Goal: Check status: Check status

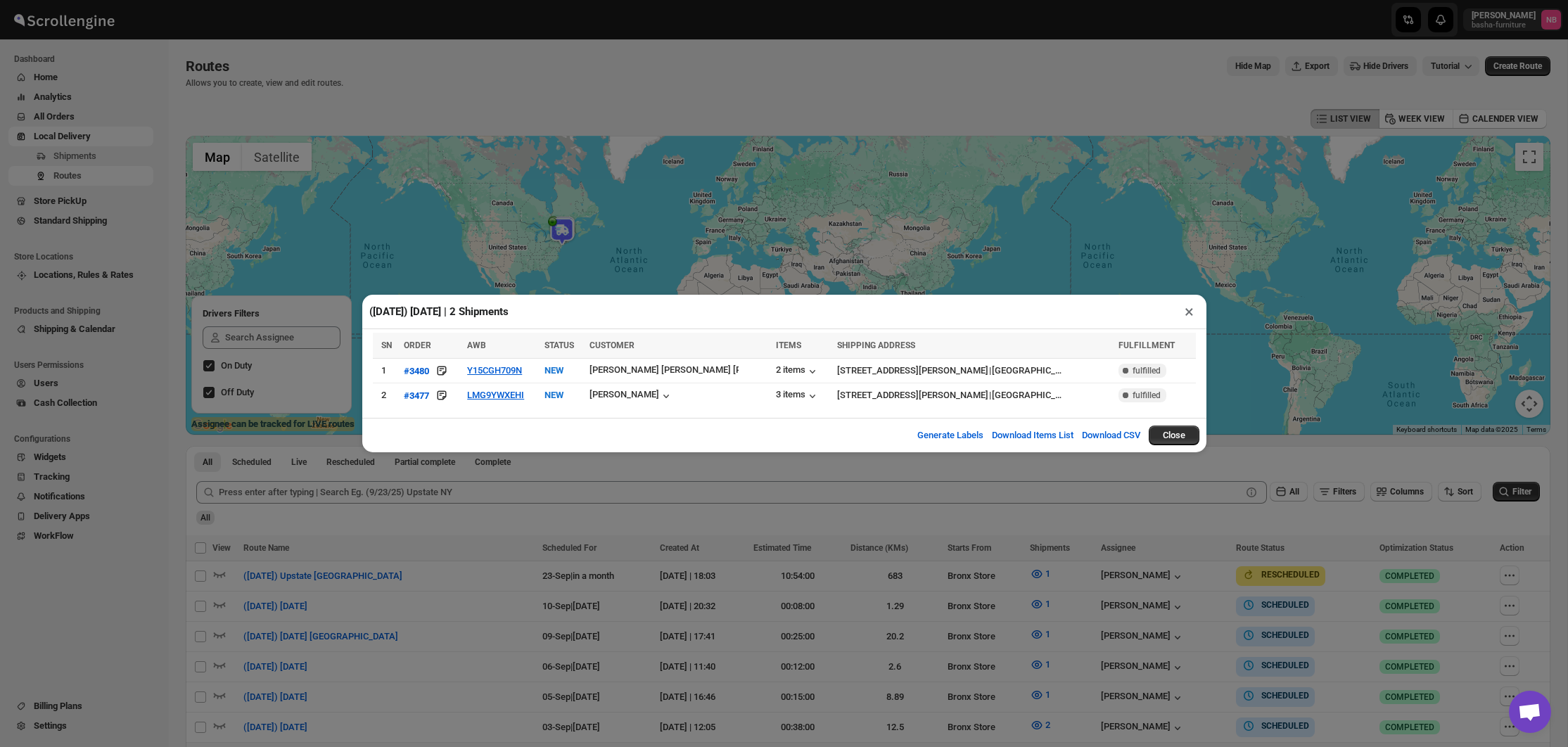
scroll to position [403, 0]
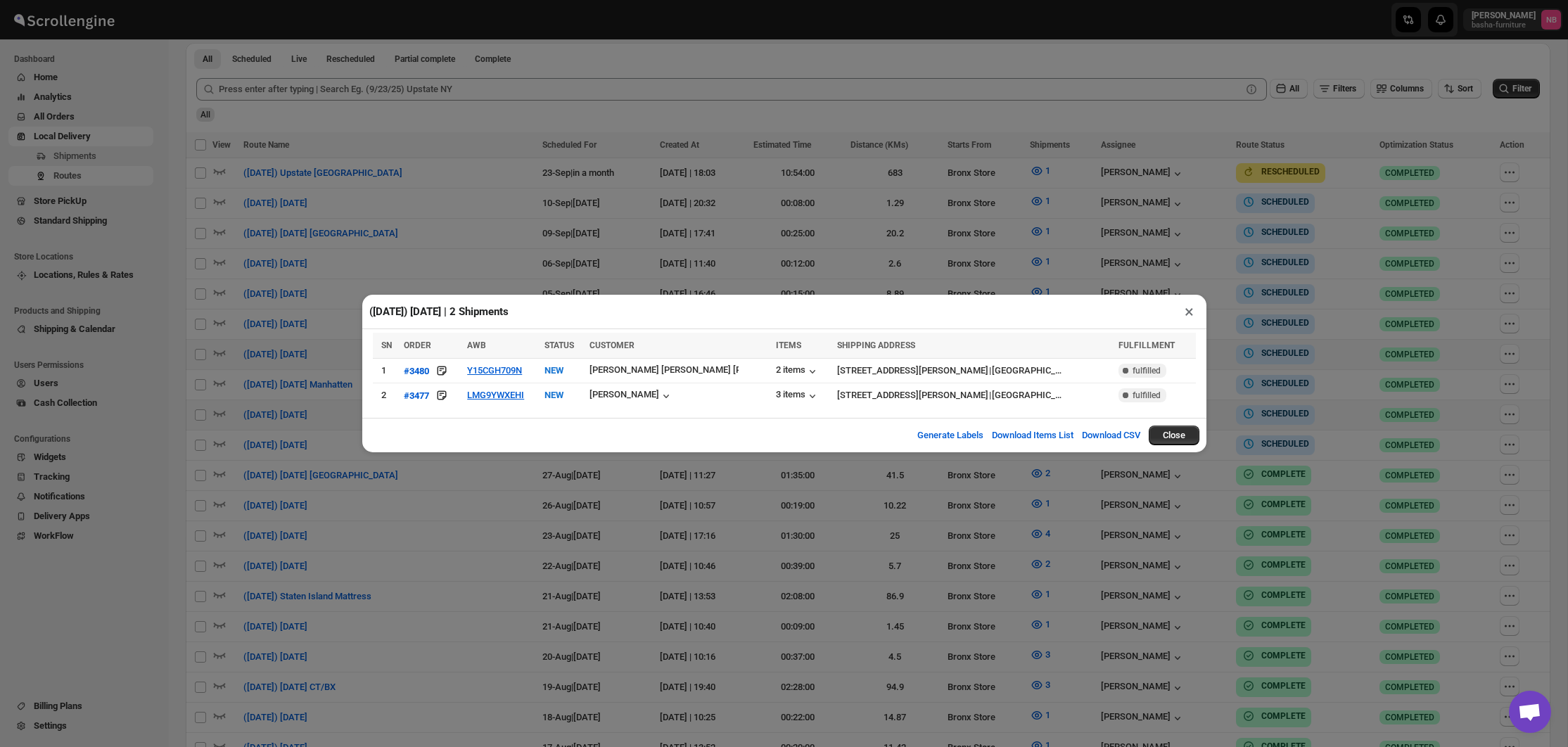
click at [1066, 509] on div "([DATE]) [DATE] | 2 Shipments × SN ORDER AWB STATUS CUSTOMER ITEMS SHIPPING ADD…" at bounding box center [784, 374] width 1568 height 747
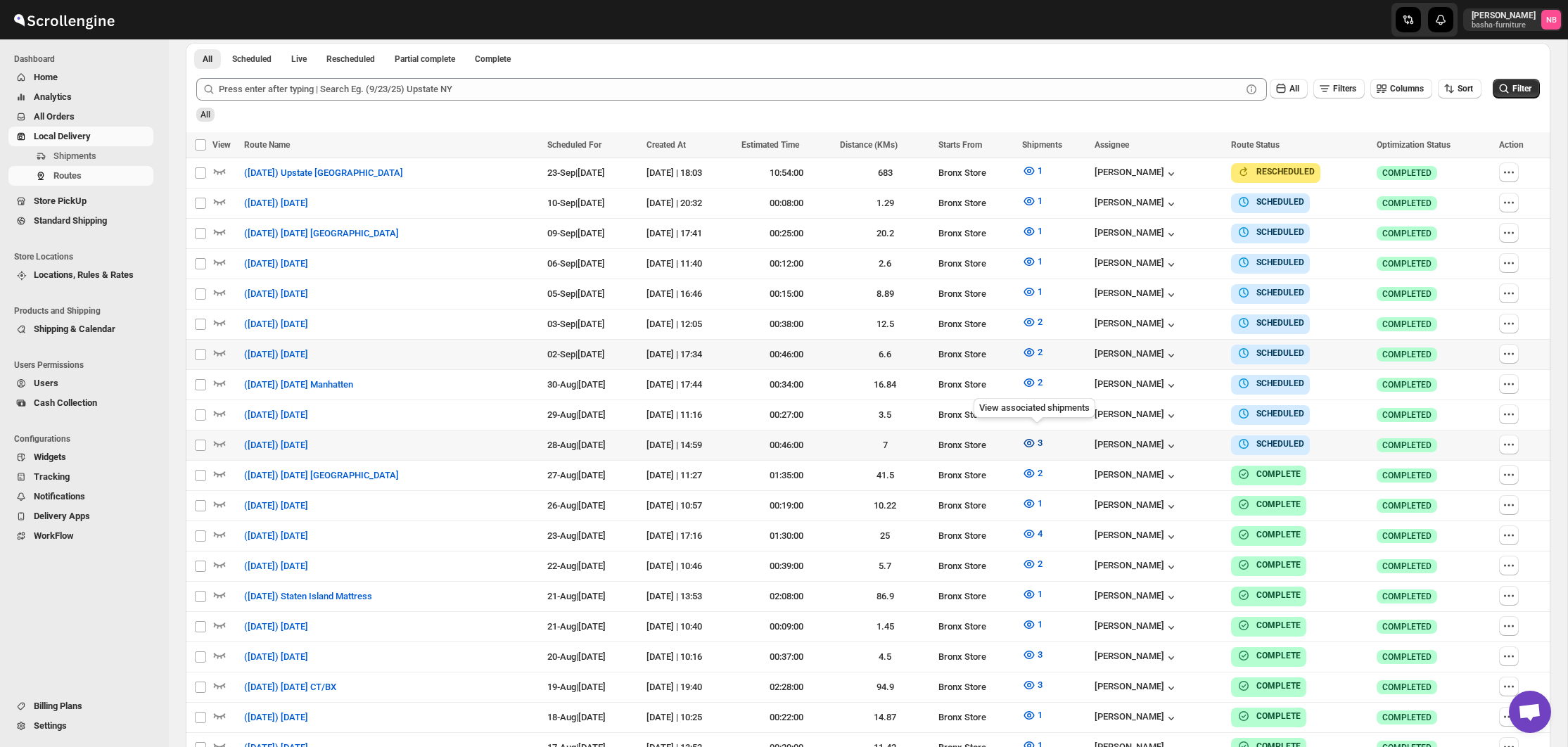
scroll to position [403, 1]
click at [1031, 441] on icon "button" at bounding box center [1028, 443] width 4 height 4
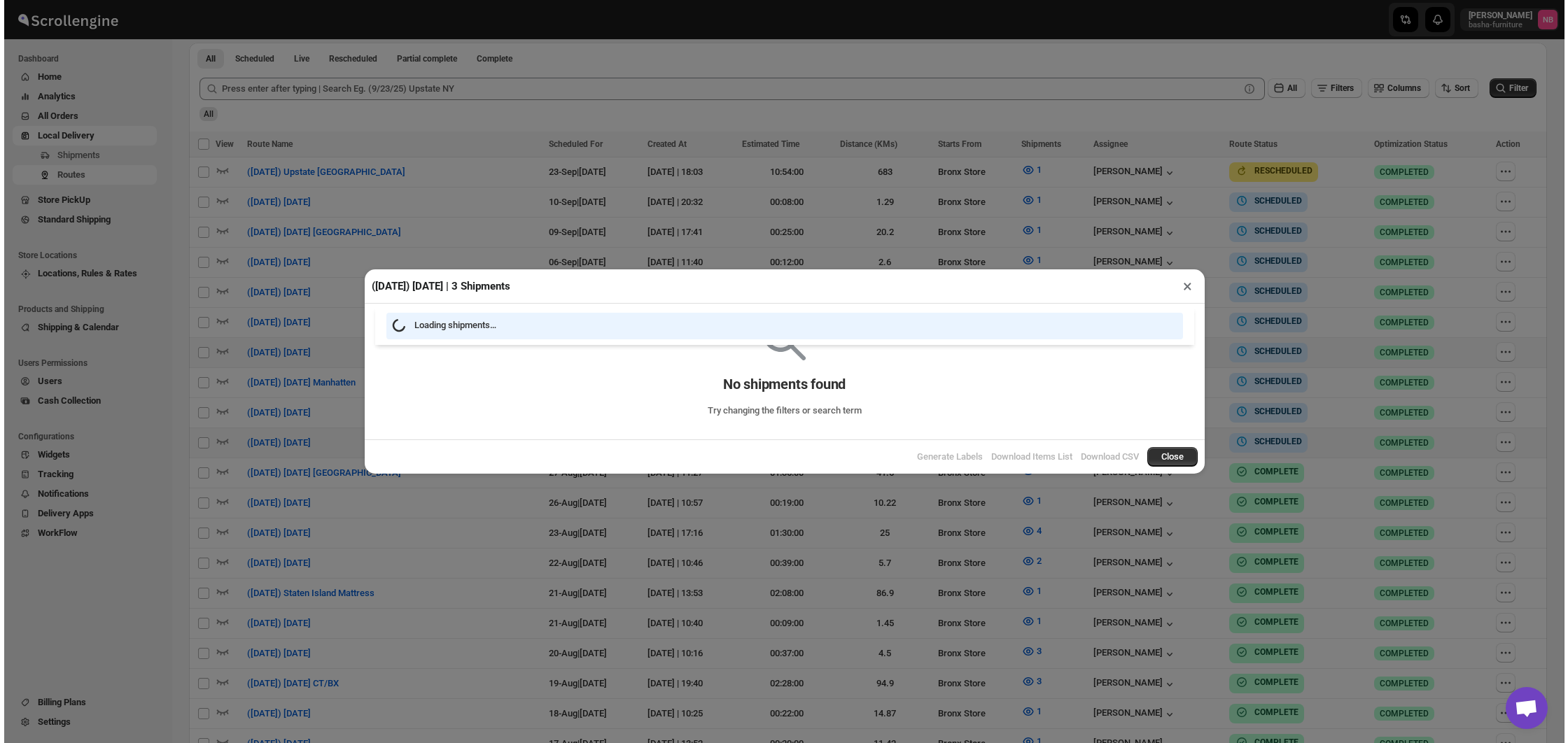
scroll to position [401, 0]
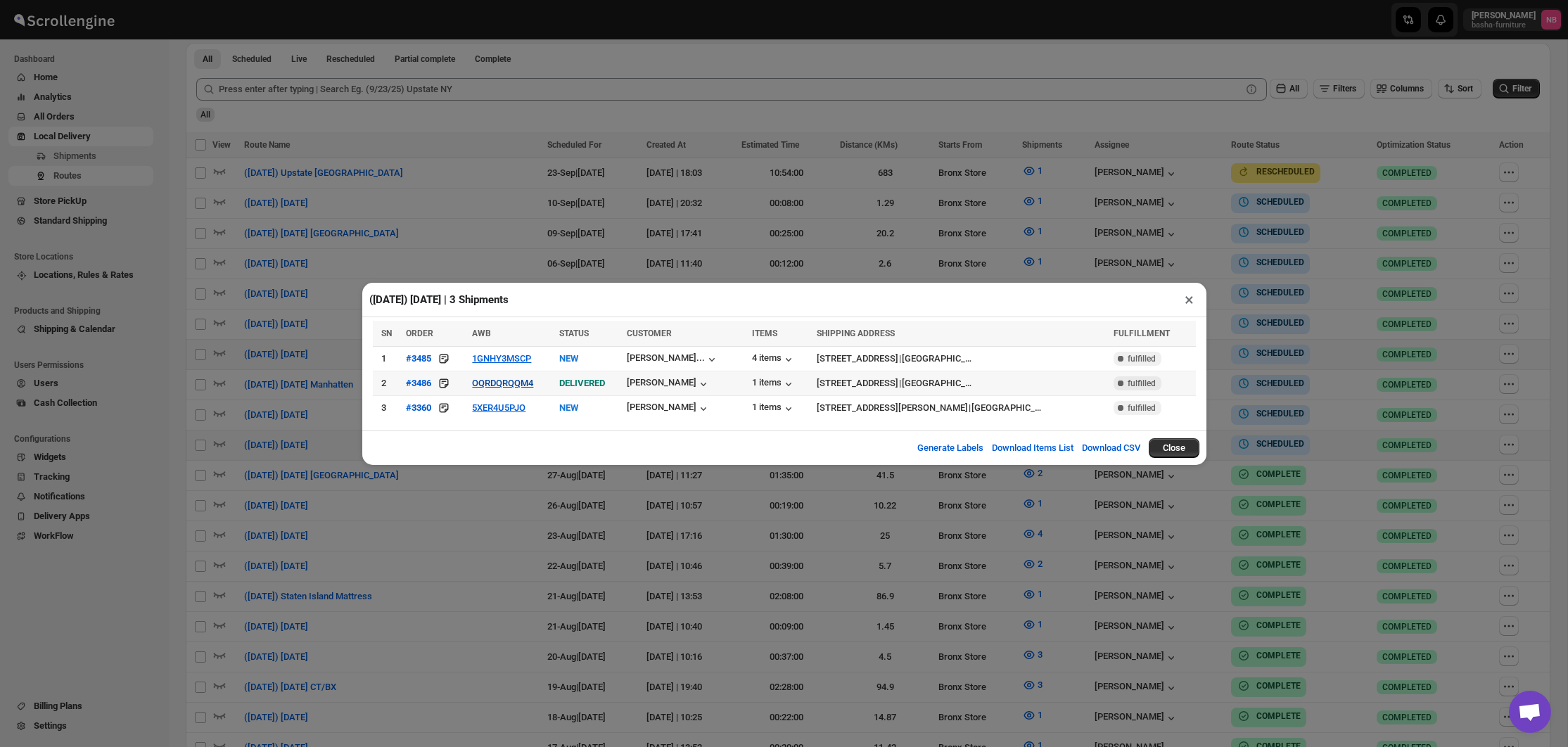
click at [525, 382] on button "OQRDQRQQM4" at bounding box center [502, 382] width 61 height 11
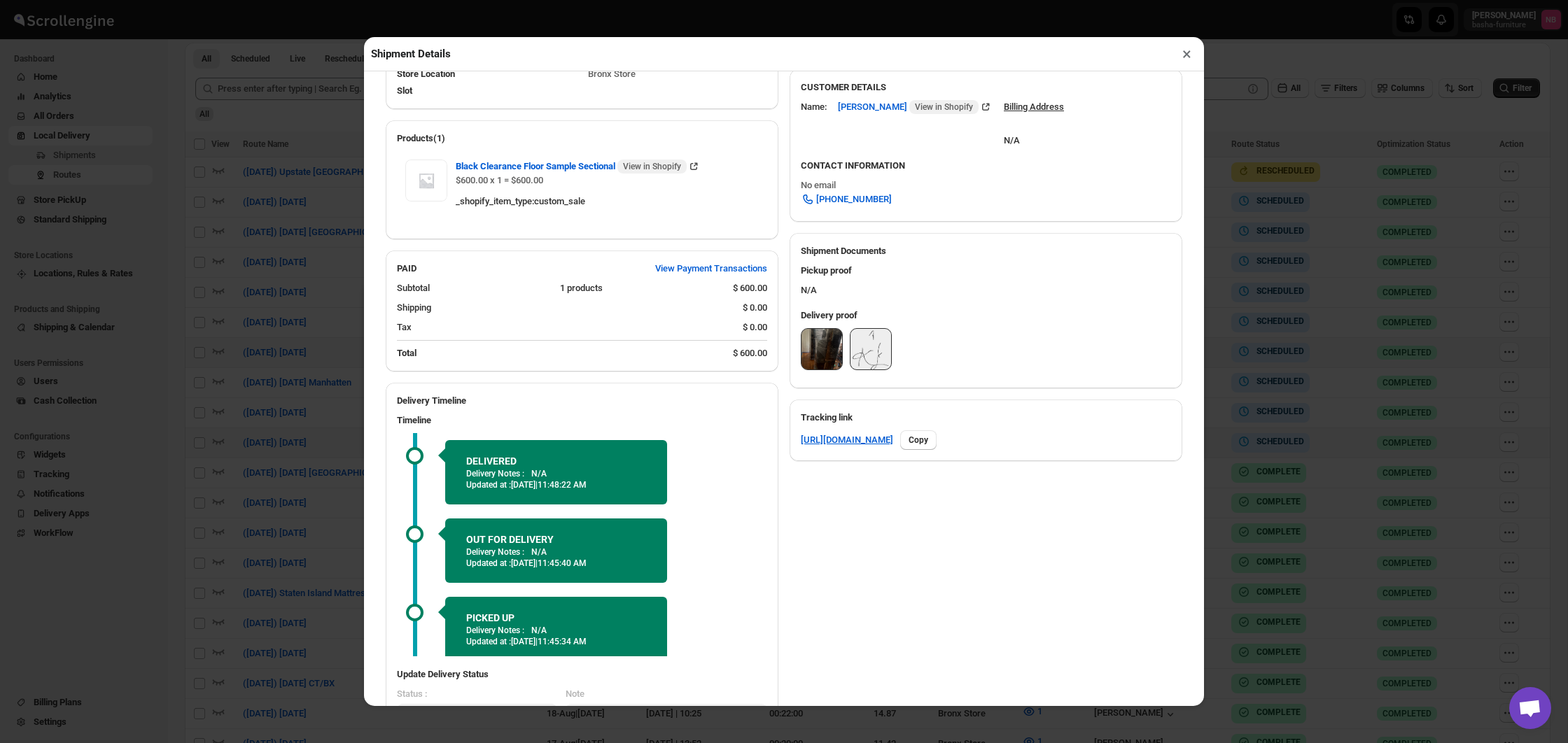
scroll to position [436, 0]
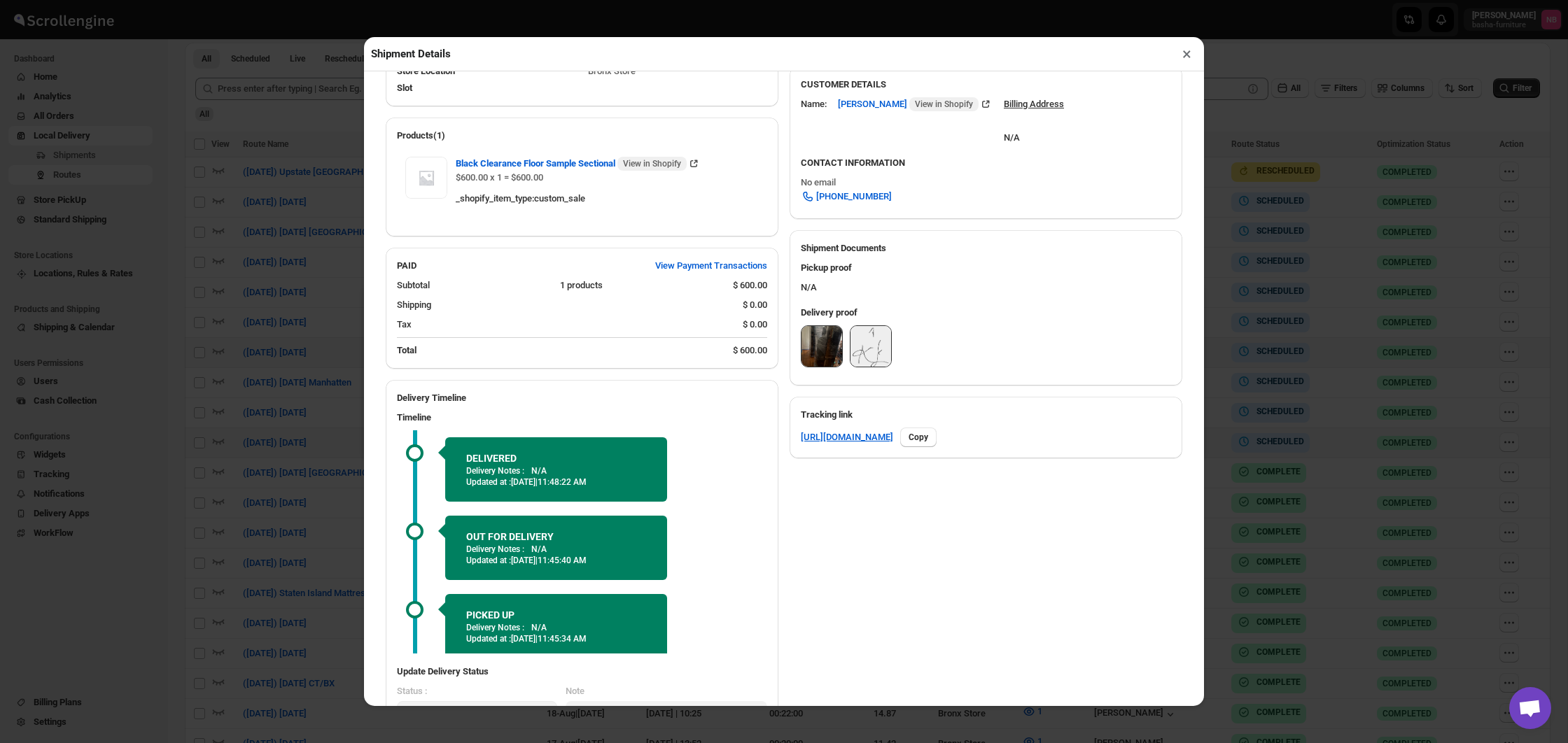
click at [817, 356] on img at bounding box center [822, 346] width 40 height 40
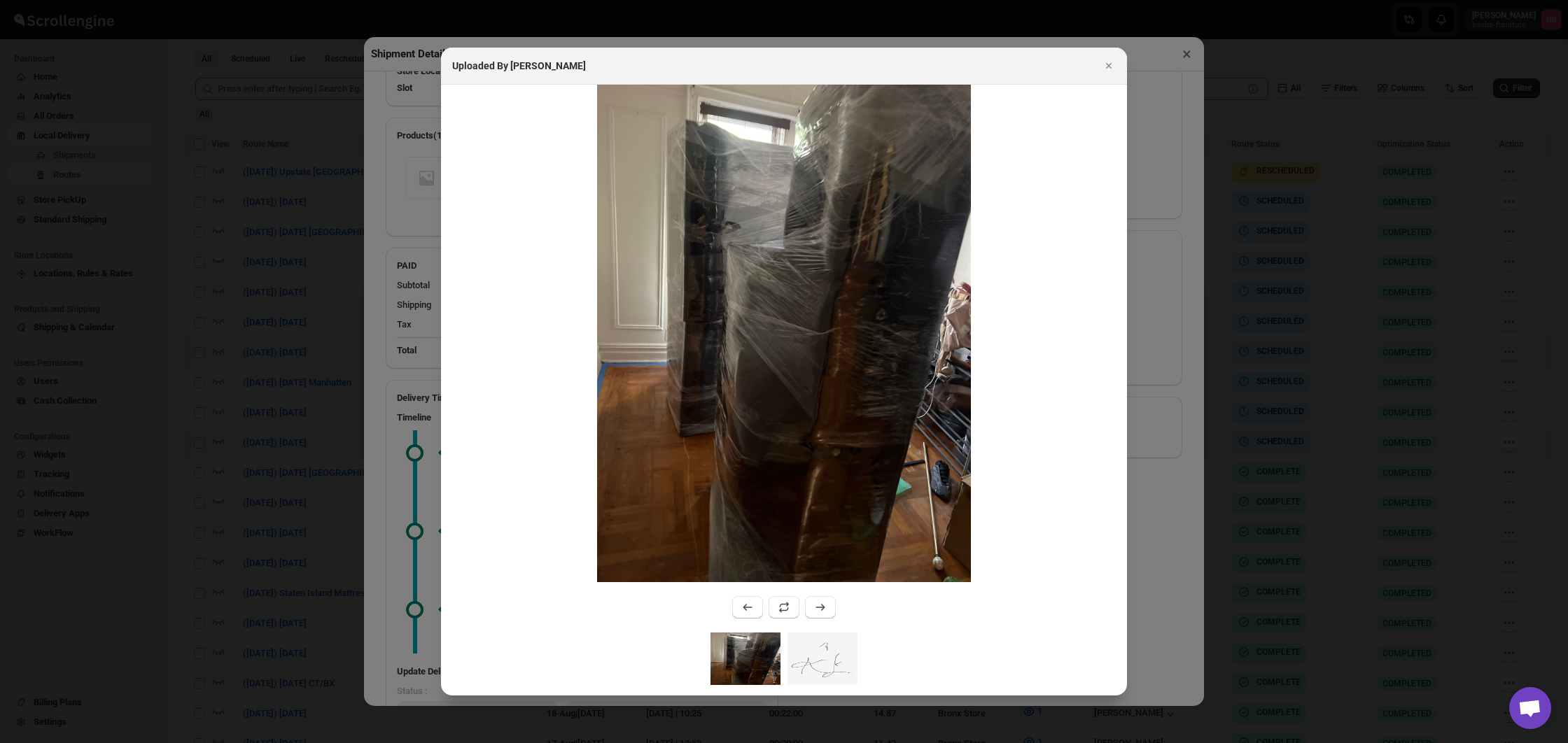
click at [1265, 375] on div at bounding box center [784, 372] width 1568 height 743
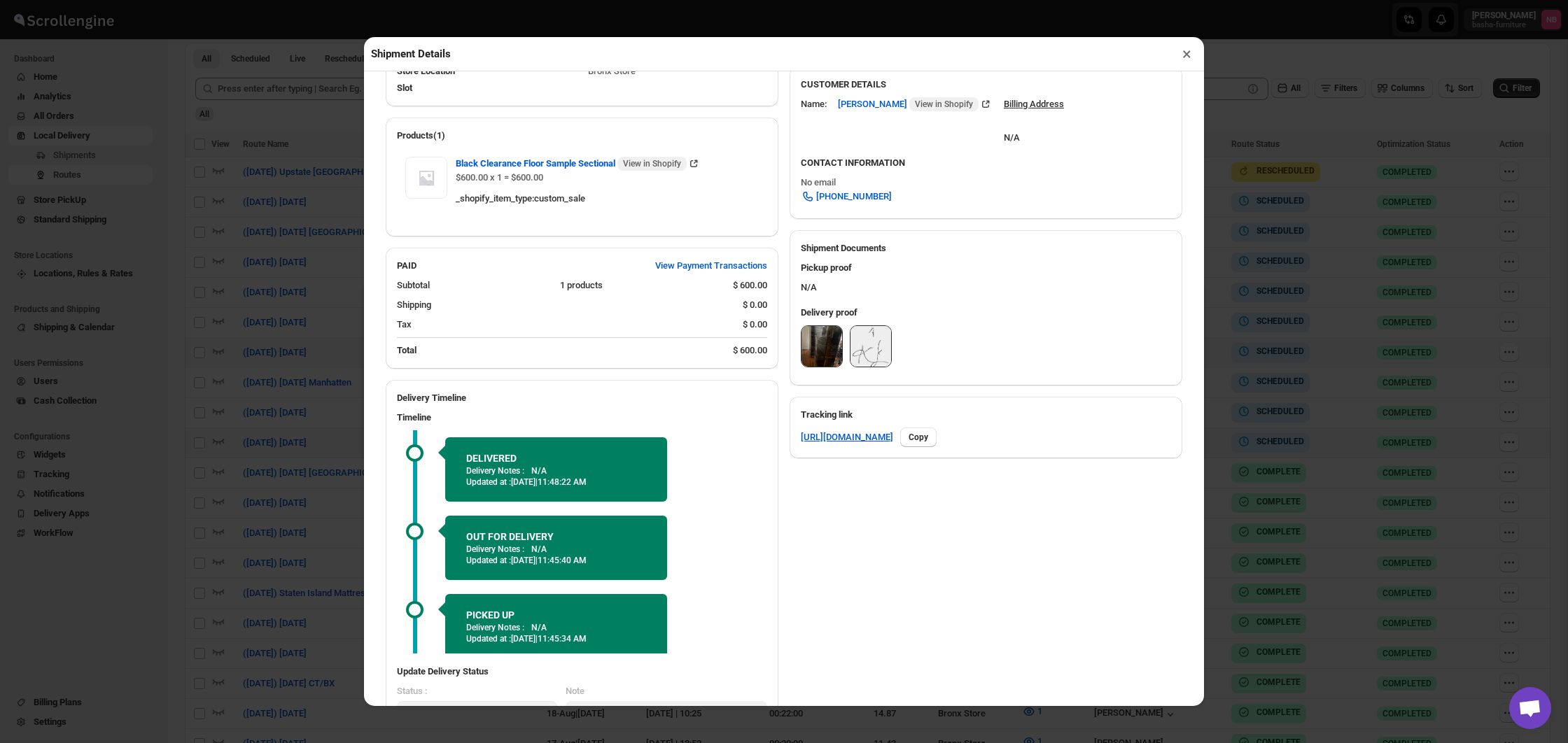
click at [1263, 375] on div "Shipment Details × #3486 Awb : OQRDQRQQM4 DATE [DATE] | 14:57 Success DELIVERED…" at bounding box center [784, 372] width 1568 height 743
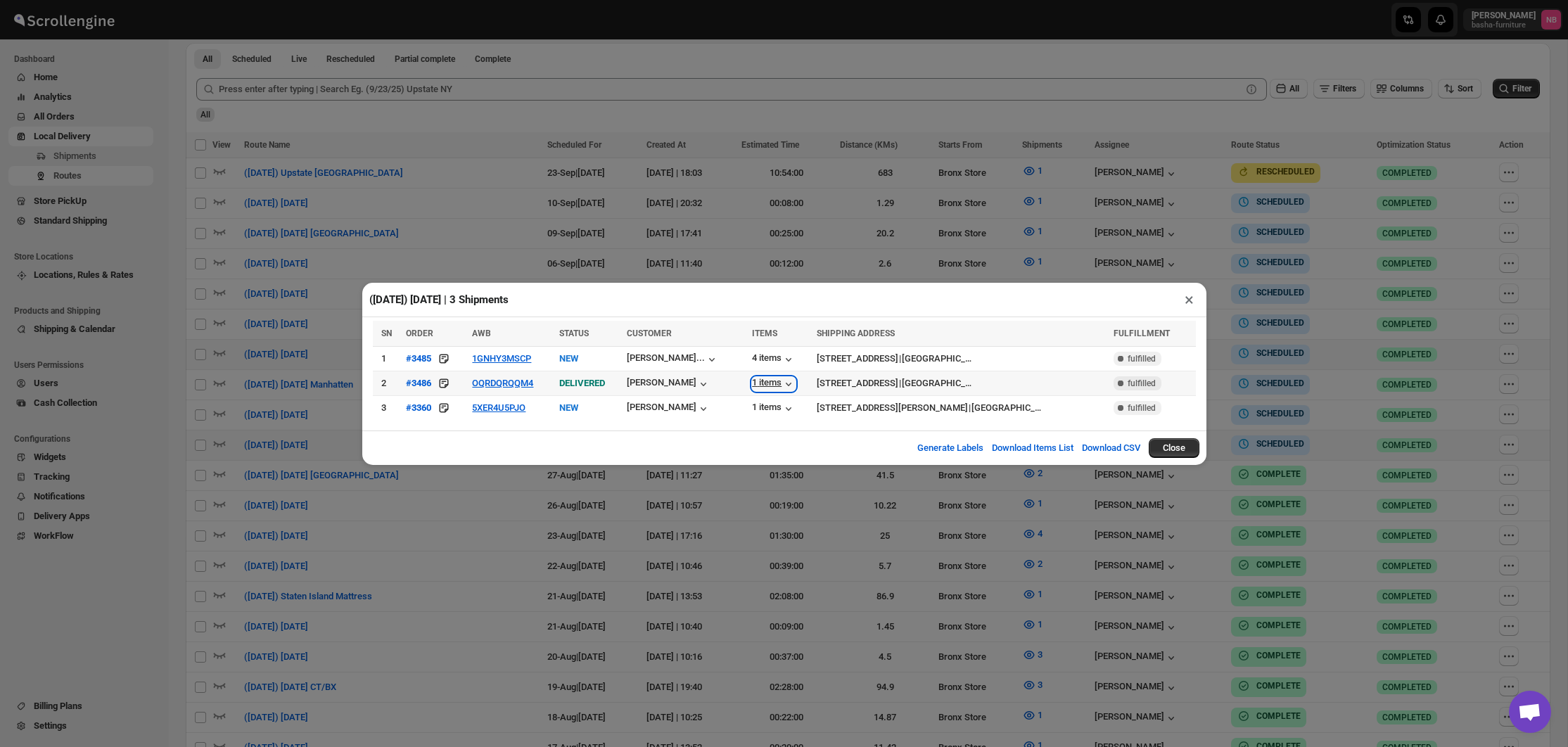
click at [758, 387] on div "1 items" at bounding box center [773, 384] width 43 height 14
click at [511, 385] on button "OQRDQRQQM4" at bounding box center [502, 382] width 61 height 11
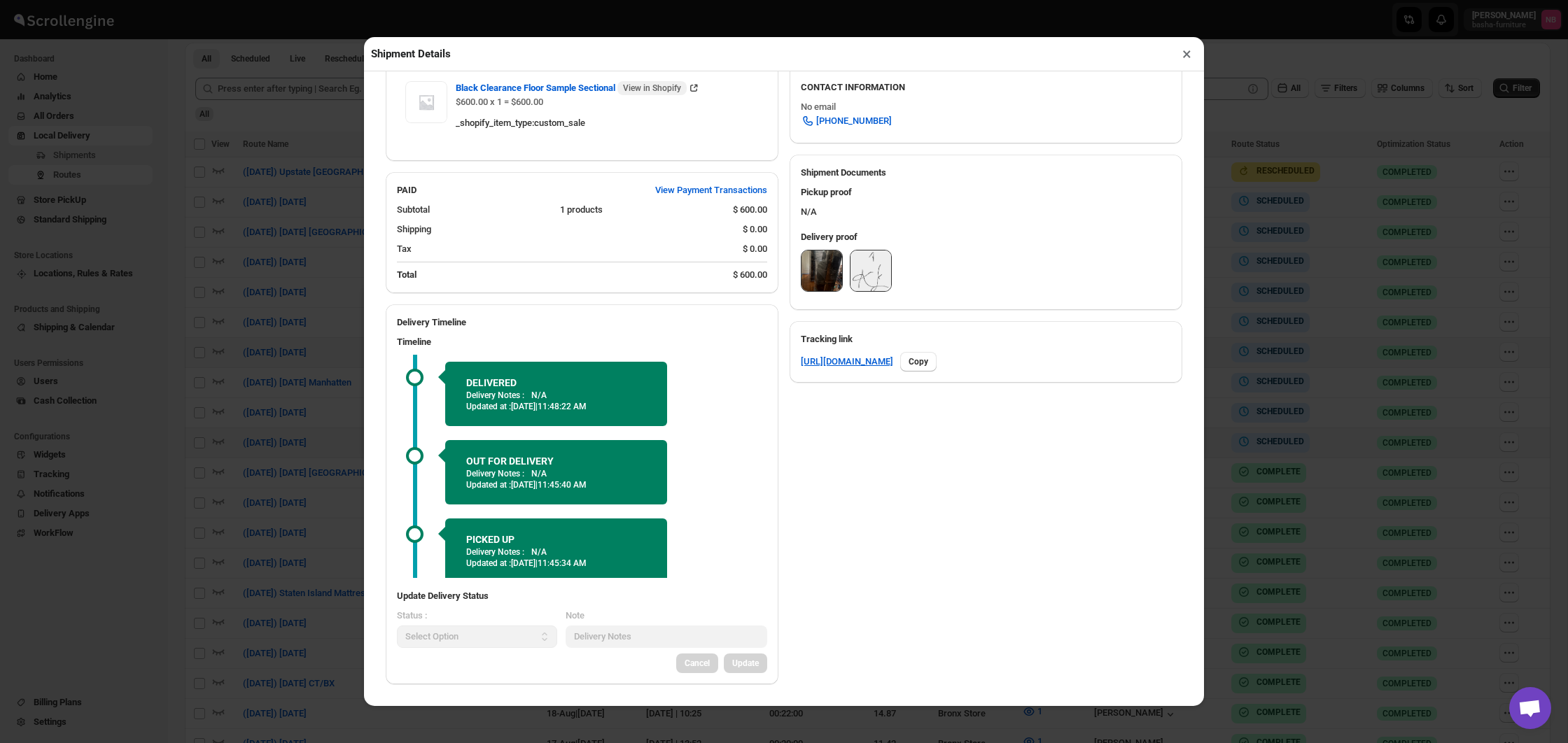
scroll to position [513, 0]
click at [802, 259] on img at bounding box center [822, 271] width 40 height 40
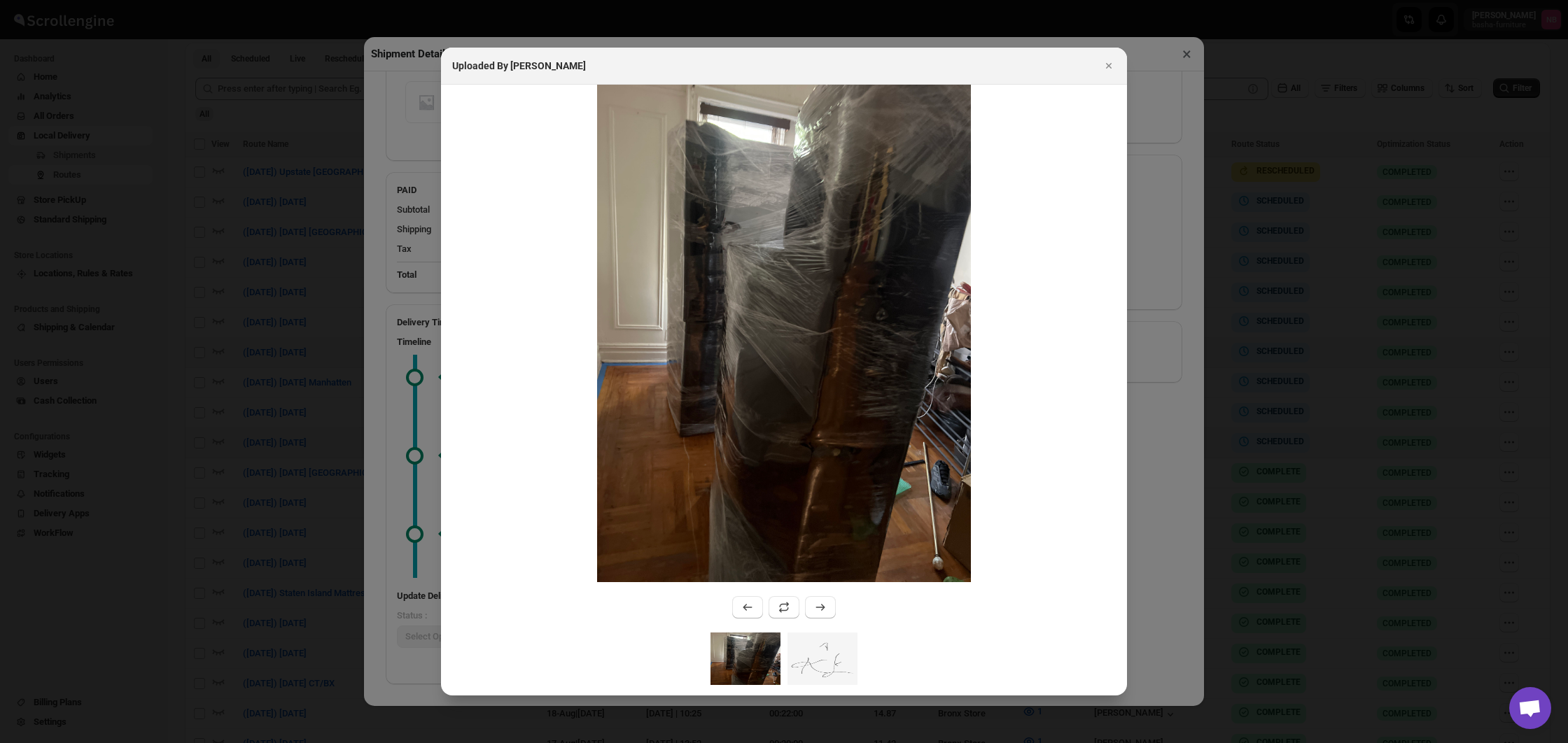
click at [285, 241] on div at bounding box center [784, 372] width 1568 height 743
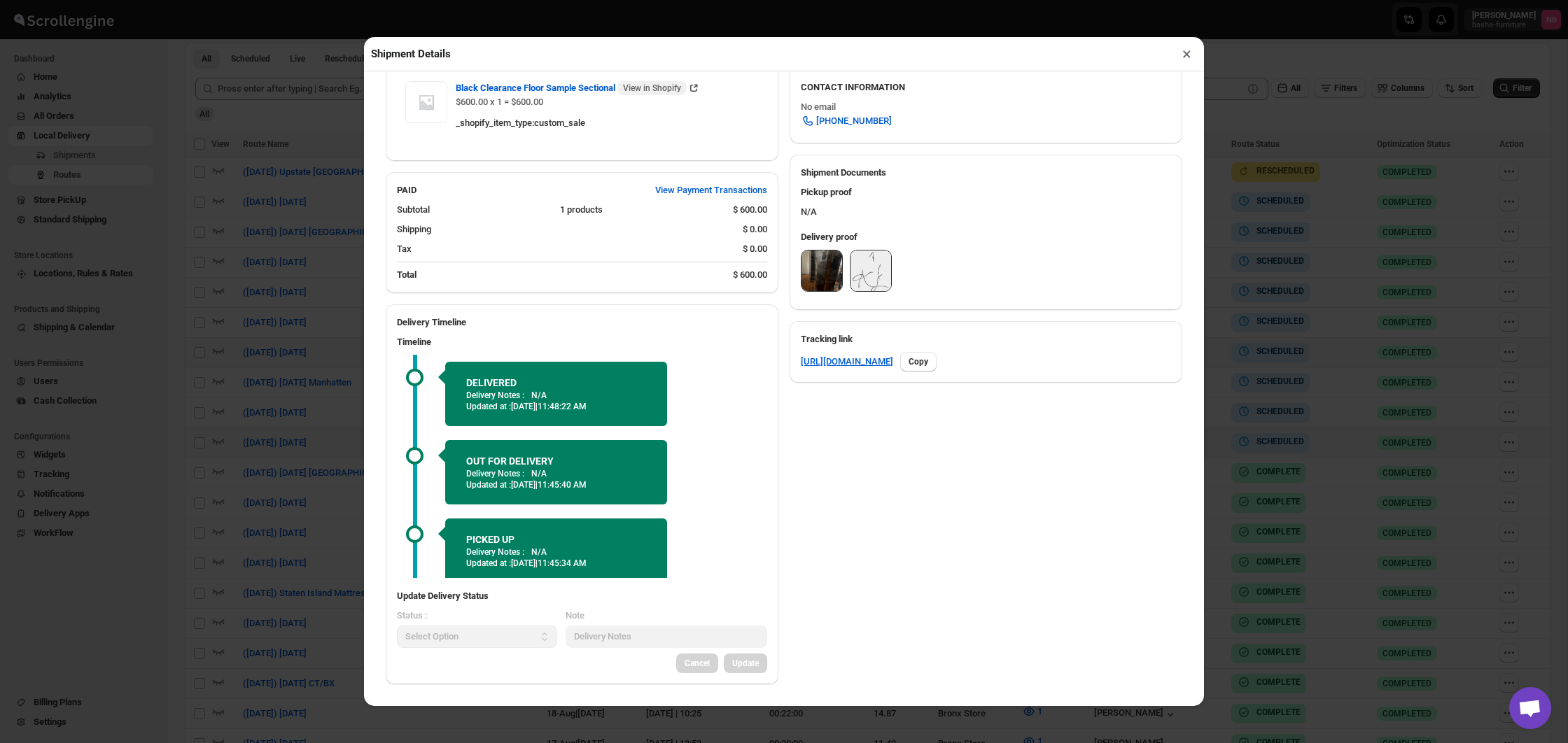
click at [285, 241] on div "Shipment Details × #3486 Awb : OQRDQRQQM4 DATE [DATE] | 14:57 Success DELIVERED…" at bounding box center [784, 372] width 1568 height 743
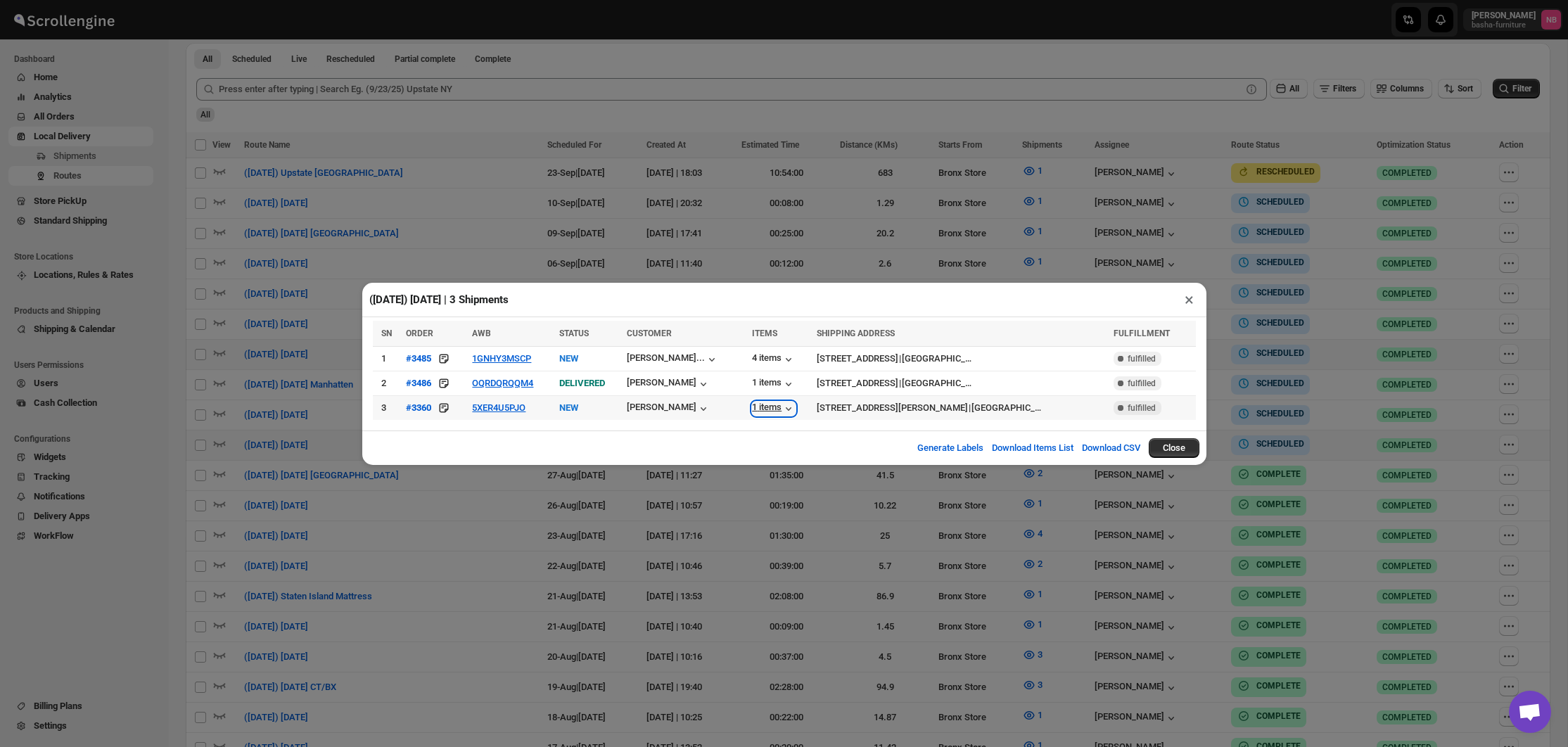
click at [751, 404] on div "1 items" at bounding box center [773, 409] width 43 height 14
click at [751, 353] on div "4 items" at bounding box center [773, 360] width 43 height 14
click at [505, 411] on button "5XER4U5PJO" at bounding box center [498, 407] width 53 height 11
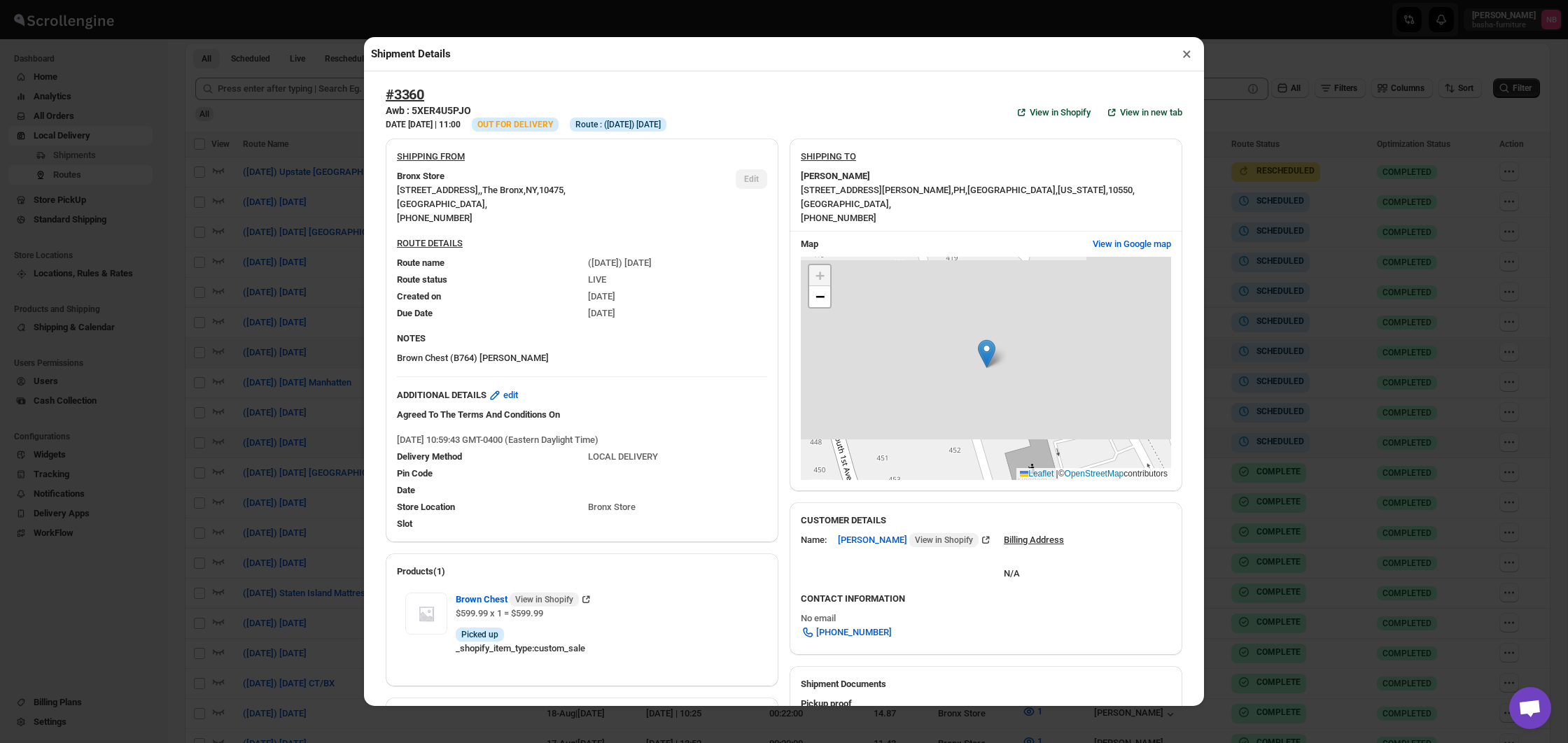
click at [318, 385] on div "Shipment Details × #3360 Awb : 5XER4U5PJO DATE [DATE] | 11:00 Info OUT FOR DELI…" at bounding box center [784, 372] width 1568 height 743
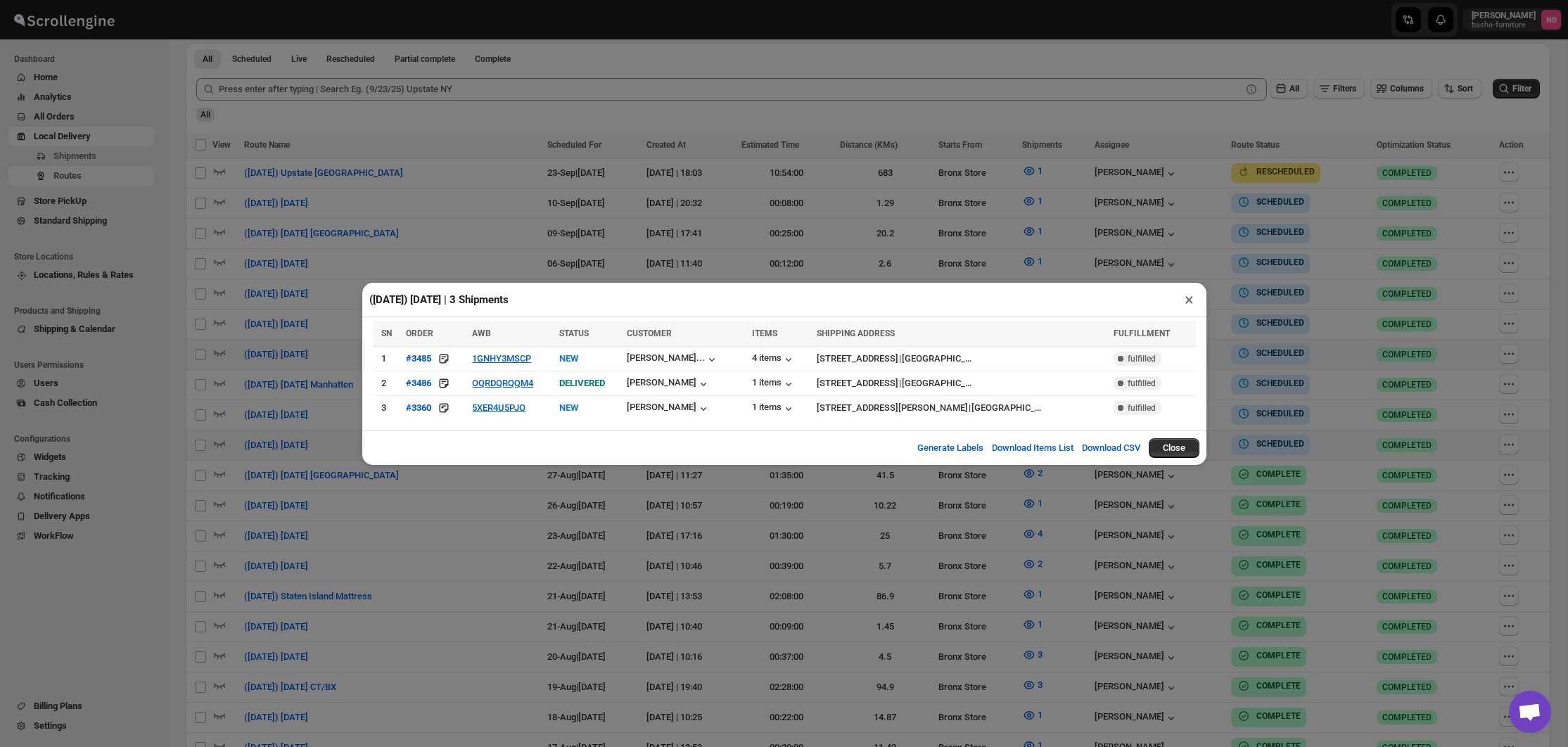
click at [637, 519] on div "([DATE]) [DATE] | 3 Shipments × SN ORDER AWB STATUS CUSTOMER ITEMS SHIPPING ADD…" at bounding box center [784, 374] width 1568 height 747
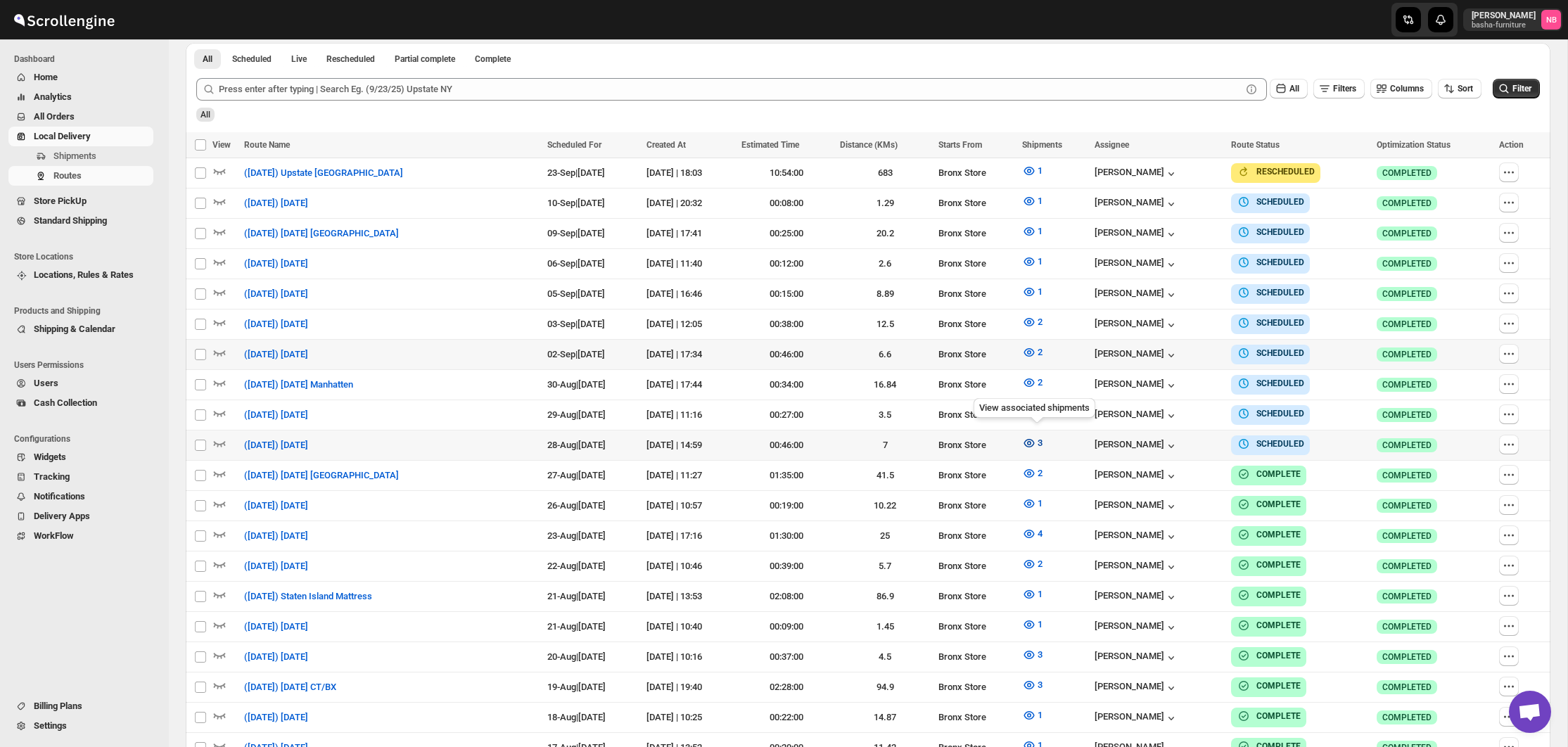
click at [1030, 437] on icon "button" at bounding box center [1028, 443] width 14 height 14
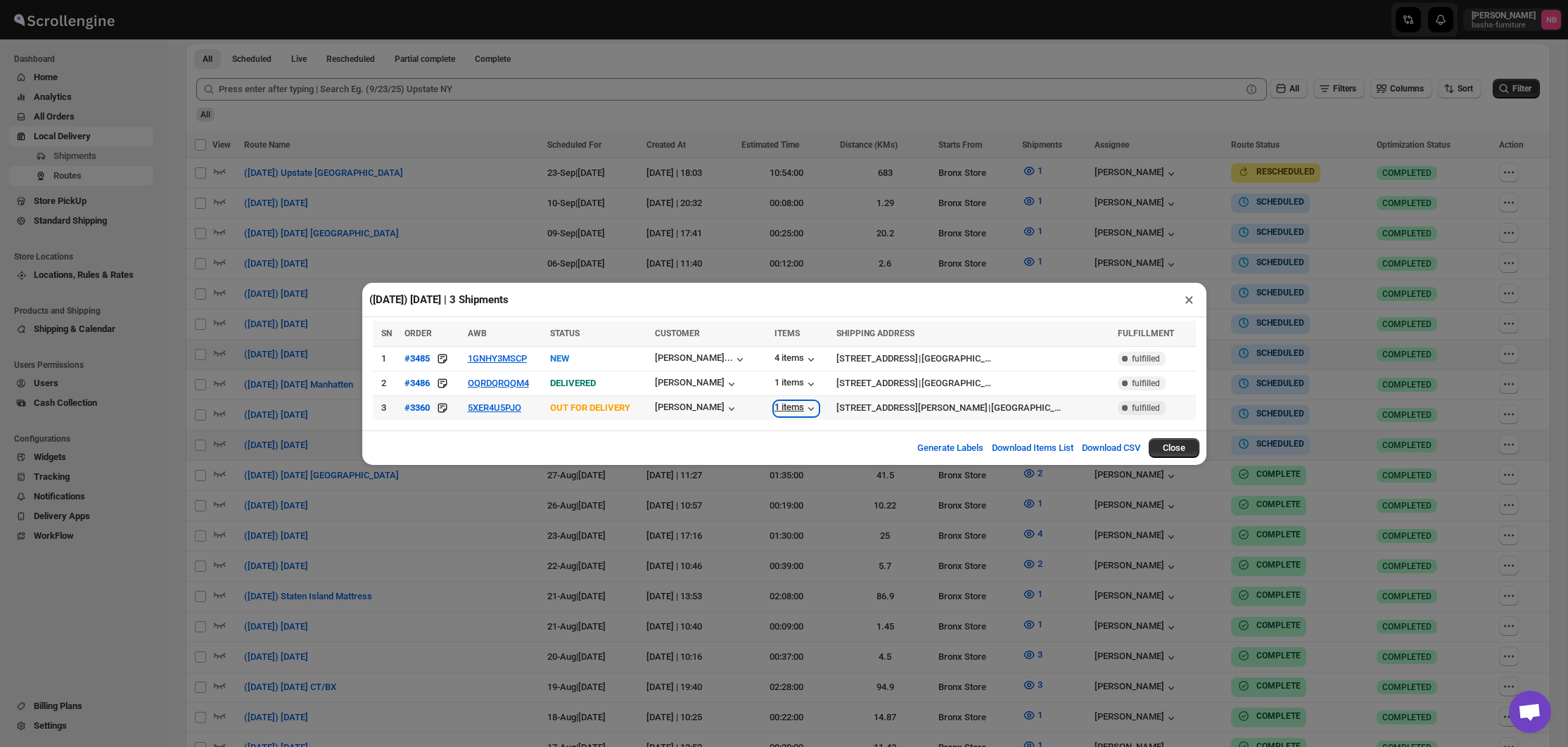
click at [781, 411] on div "1 items" at bounding box center [796, 409] width 43 height 14
click at [499, 414] on td "5XER4U5PJO" at bounding box center [505, 407] width 83 height 25
click at [498, 411] on button "5XER4U5PJO" at bounding box center [494, 407] width 53 height 11
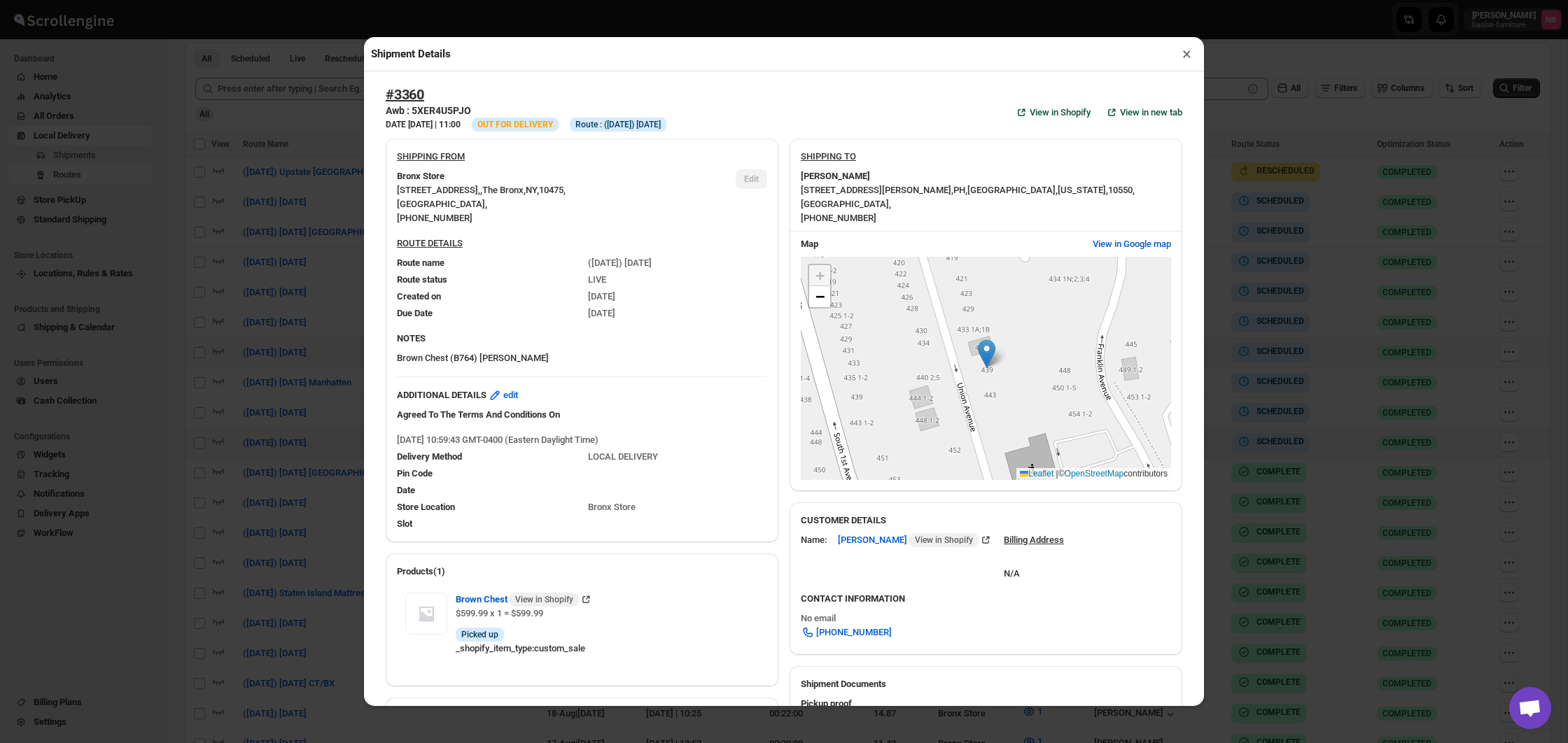
click at [299, 362] on div "Shipment Details × #3360 Awb : 5XER4U5PJO DATE [DATE] | 11:00 Info OUT FOR DELI…" at bounding box center [784, 372] width 1568 height 743
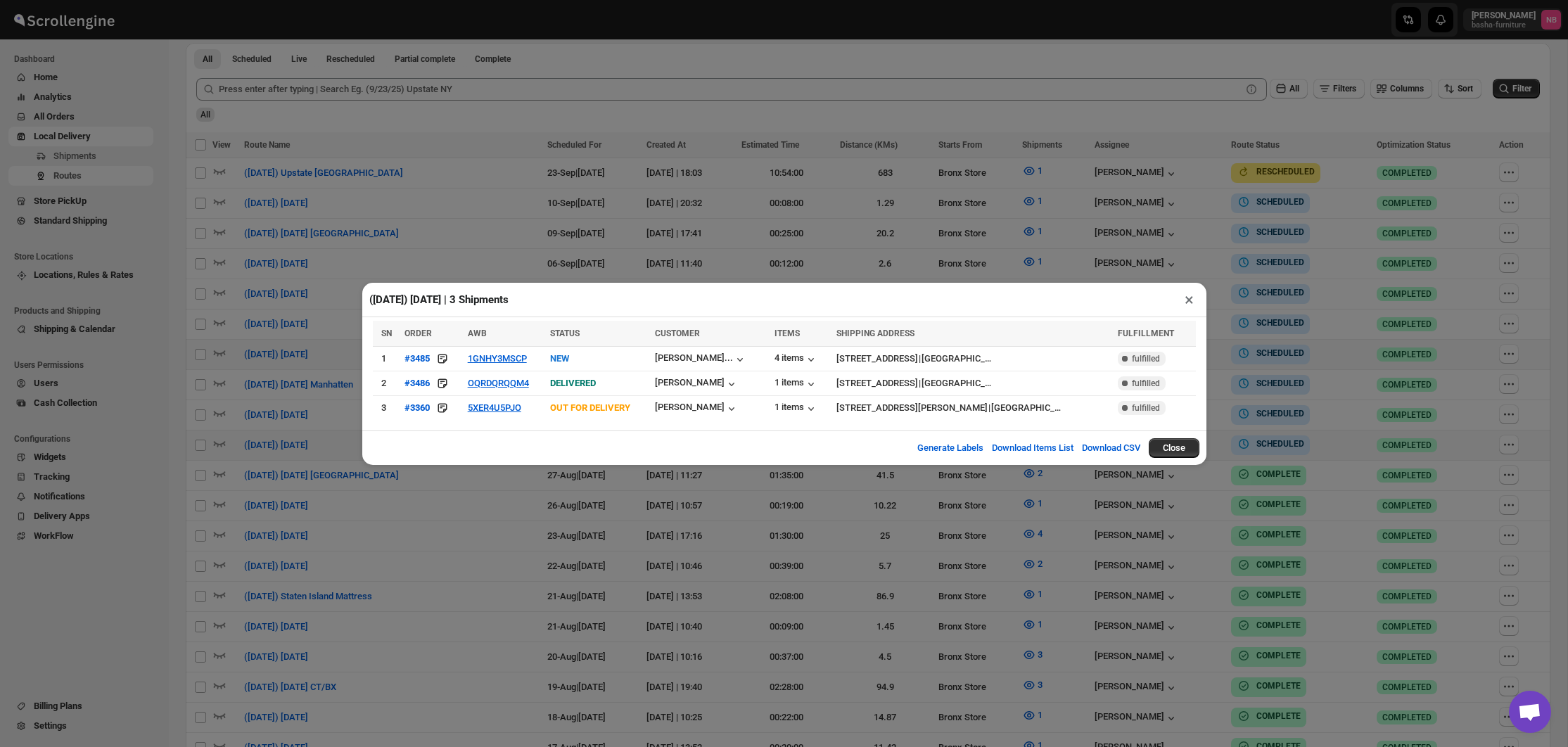
click at [503, 512] on div "([DATE]) [DATE] | 3 Shipments × SN ORDER AWB STATUS CUSTOMER ITEMS SHIPPING ADD…" at bounding box center [784, 374] width 1568 height 747
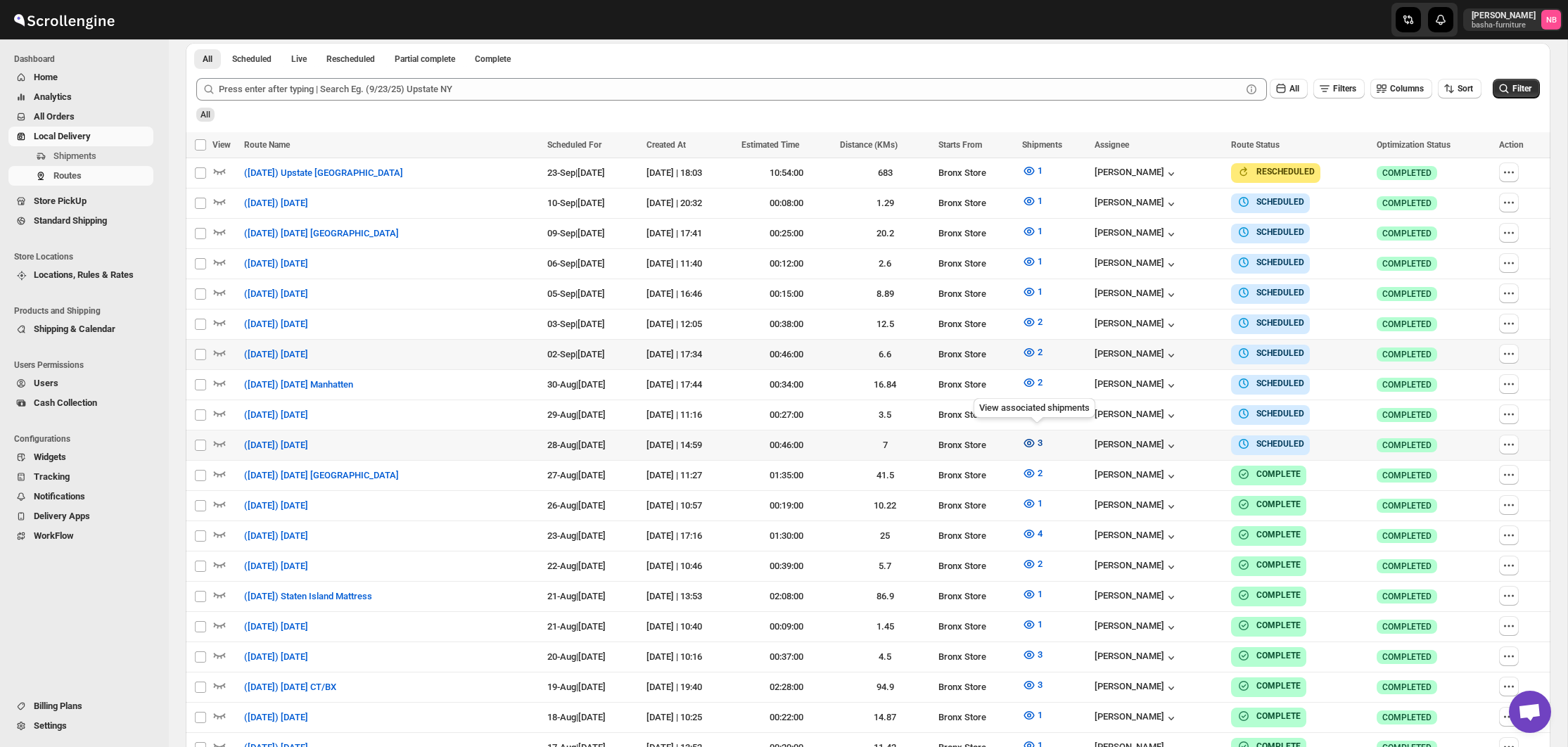
click at [1025, 439] on button "3" at bounding box center [1032, 442] width 37 height 23
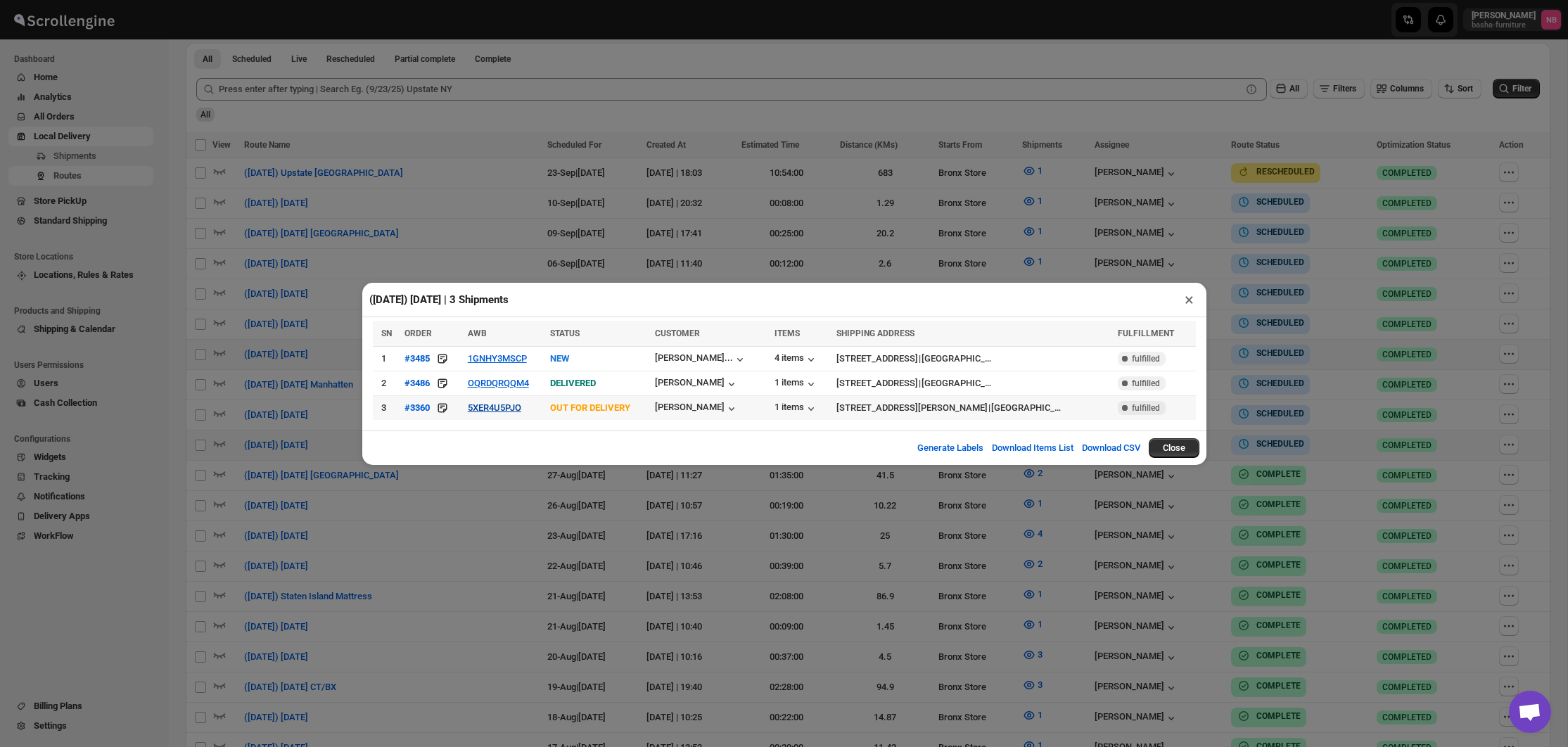
click at [481, 408] on button "5XER4U5PJO" at bounding box center [494, 407] width 53 height 11
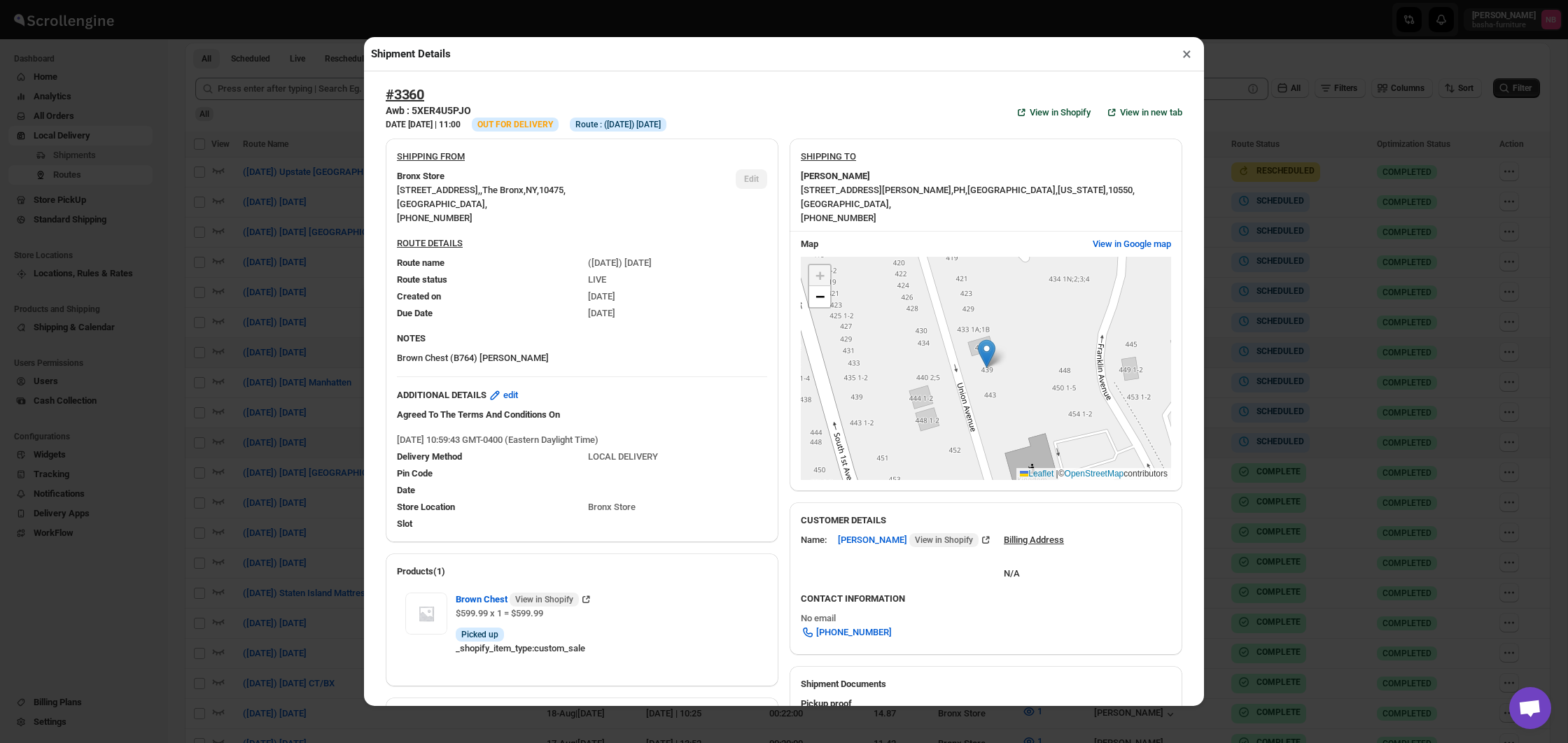
click at [277, 363] on div "Shipment Details × #3360 Awb : 5XER4U5PJO DATE [DATE] | 11:00 Info OUT FOR DELI…" at bounding box center [784, 372] width 1568 height 743
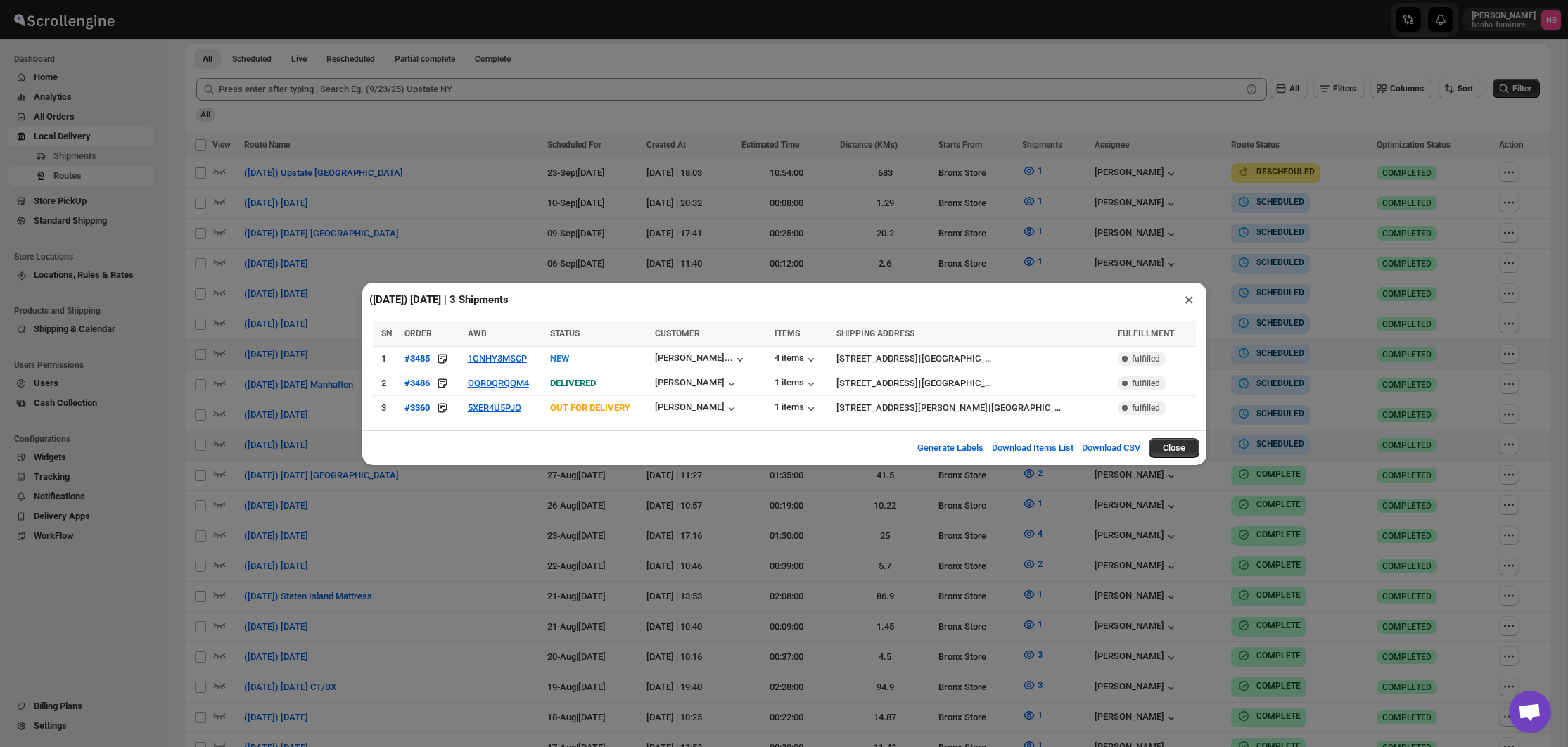
click at [433, 574] on div "([DATE]) [DATE] | 3 Shipments × SN ORDER AWB STATUS CUSTOMER ITEMS SHIPPING ADD…" at bounding box center [784, 374] width 1568 height 747
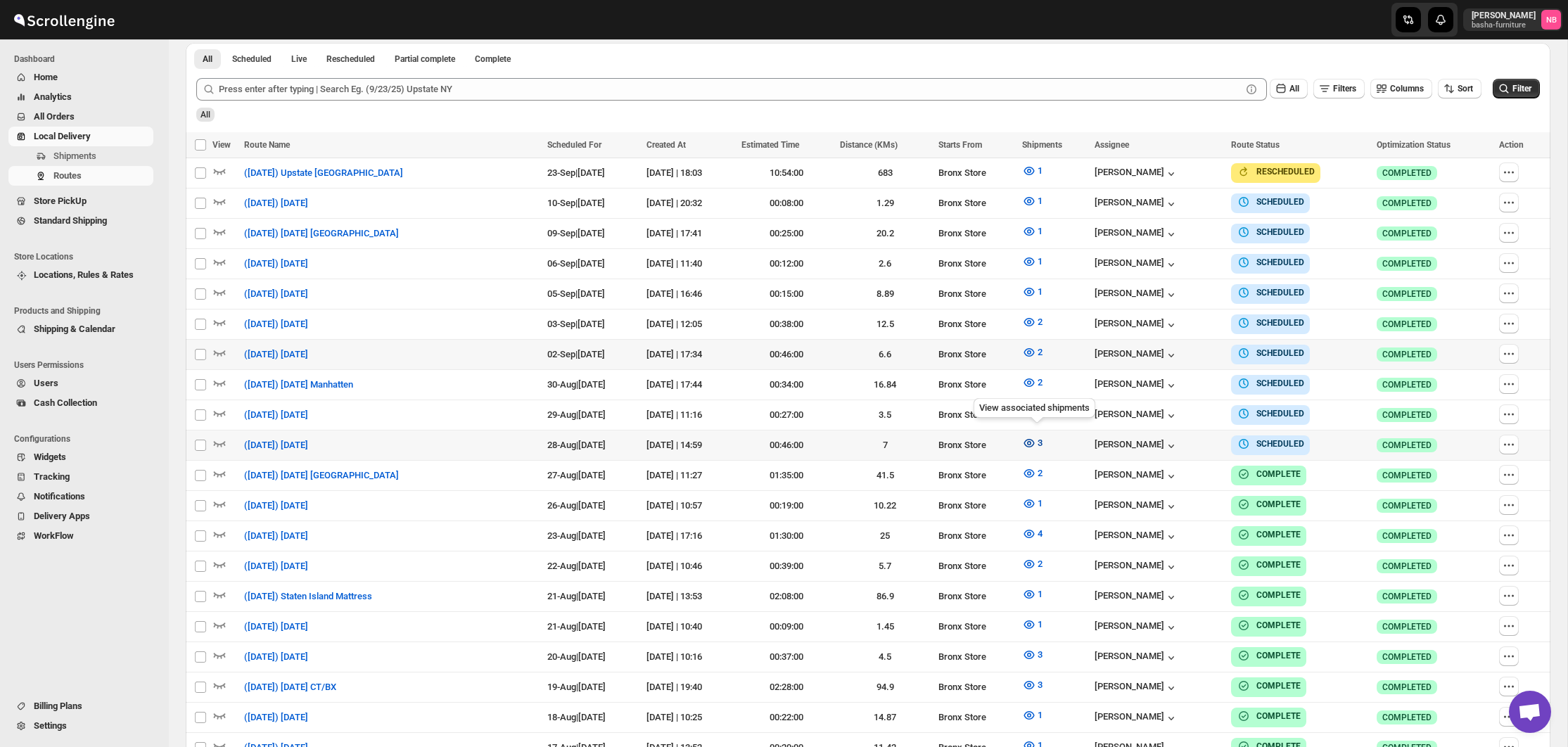
click at [1042, 438] on span "3" at bounding box center [1039, 442] width 5 height 11
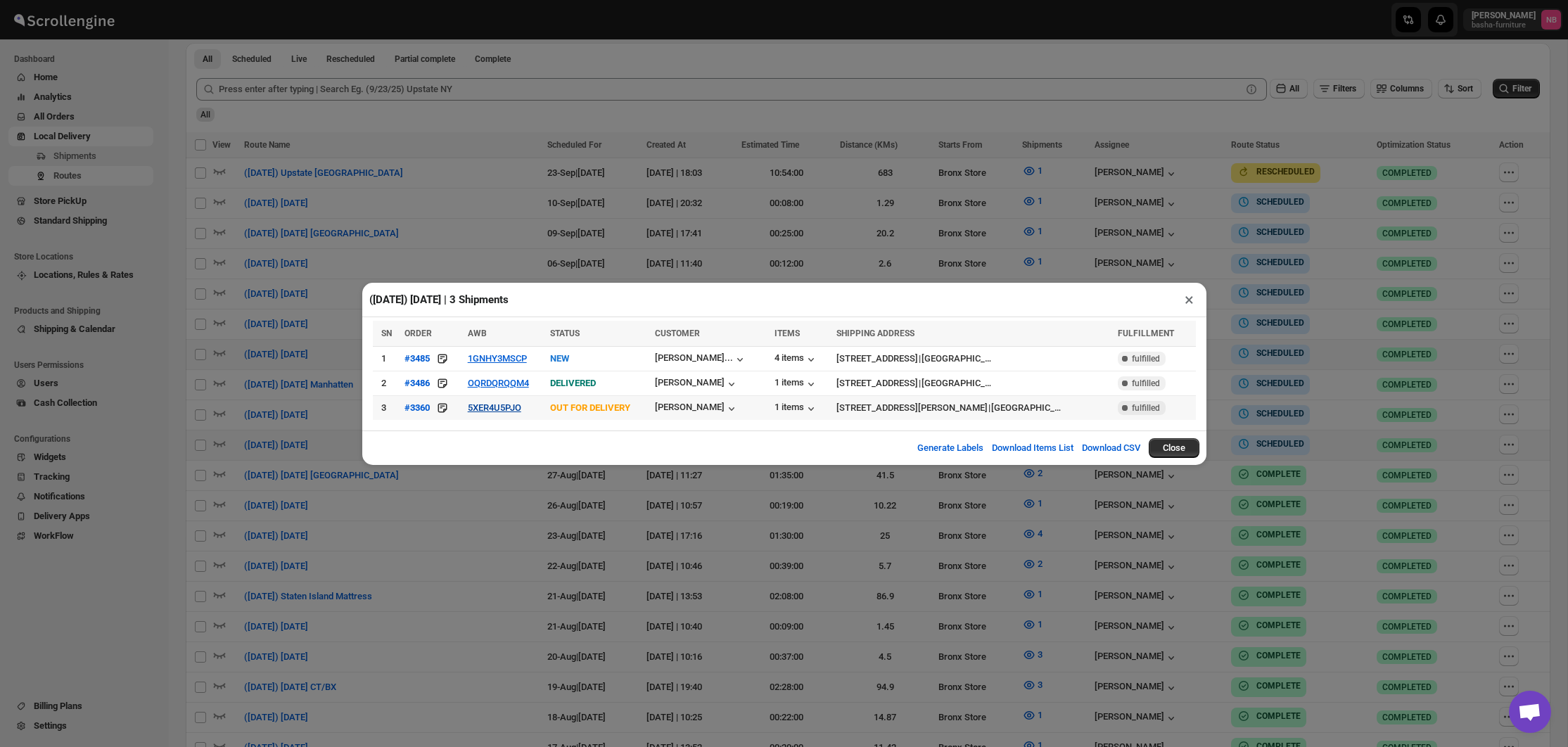
click at [515, 410] on button "5XER4U5PJO" at bounding box center [494, 407] width 53 height 11
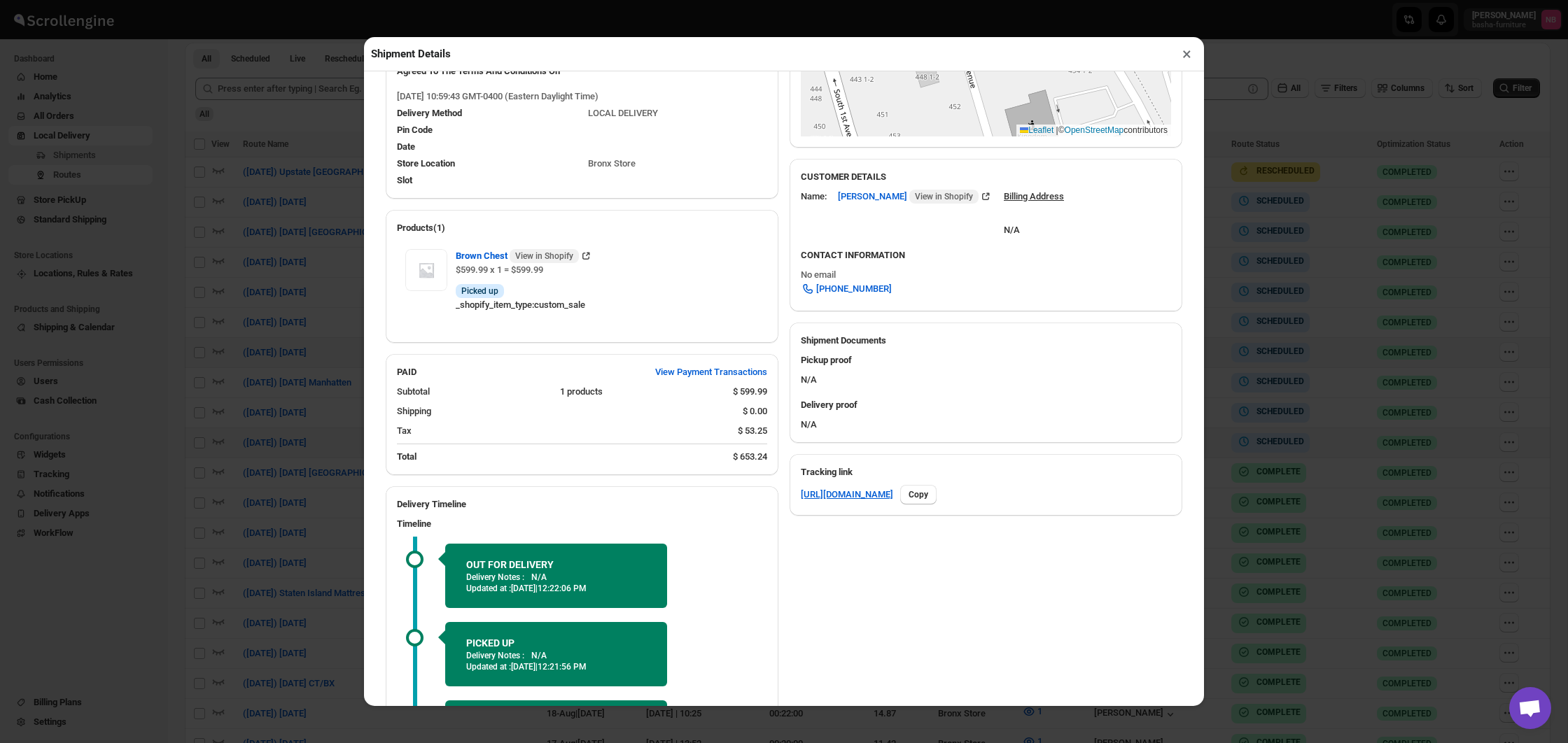
scroll to position [351, 0]
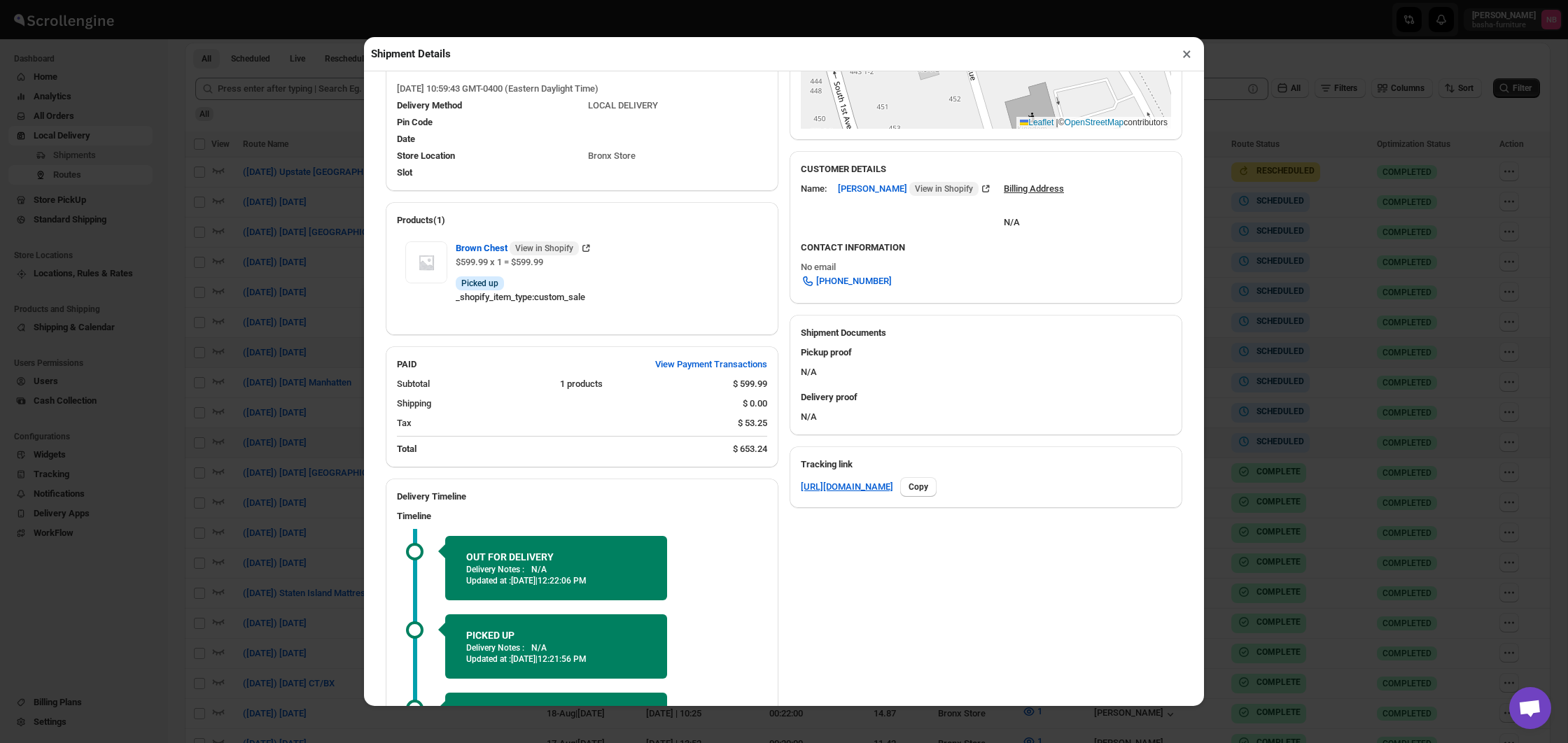
click at [1250, 438] on div "Shipment Details × #3360 Awb : 5XER4U5PJO DATE [DATE] | 11:00 Info OUT FOR DELI…" at bounding box center [784, 372] width 1568 height 743
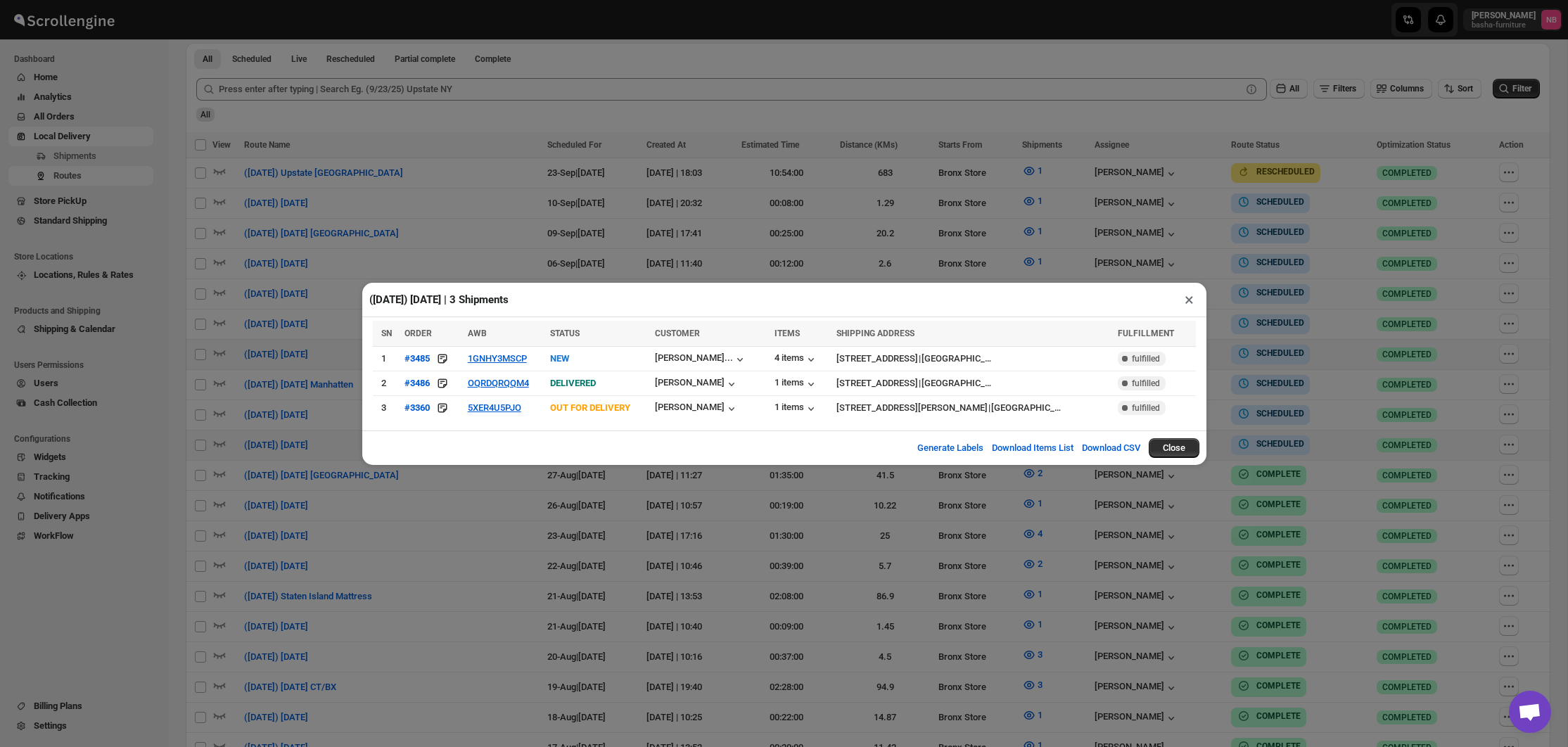
click at [1117, 541] on div "([DATE]) [DATE] | 3 Shipments × SN ORDER AWB STATUS CUSTOMER ITEMS SHIPPING ADD…" at bounding box center [784, 374] width 1568 height 747
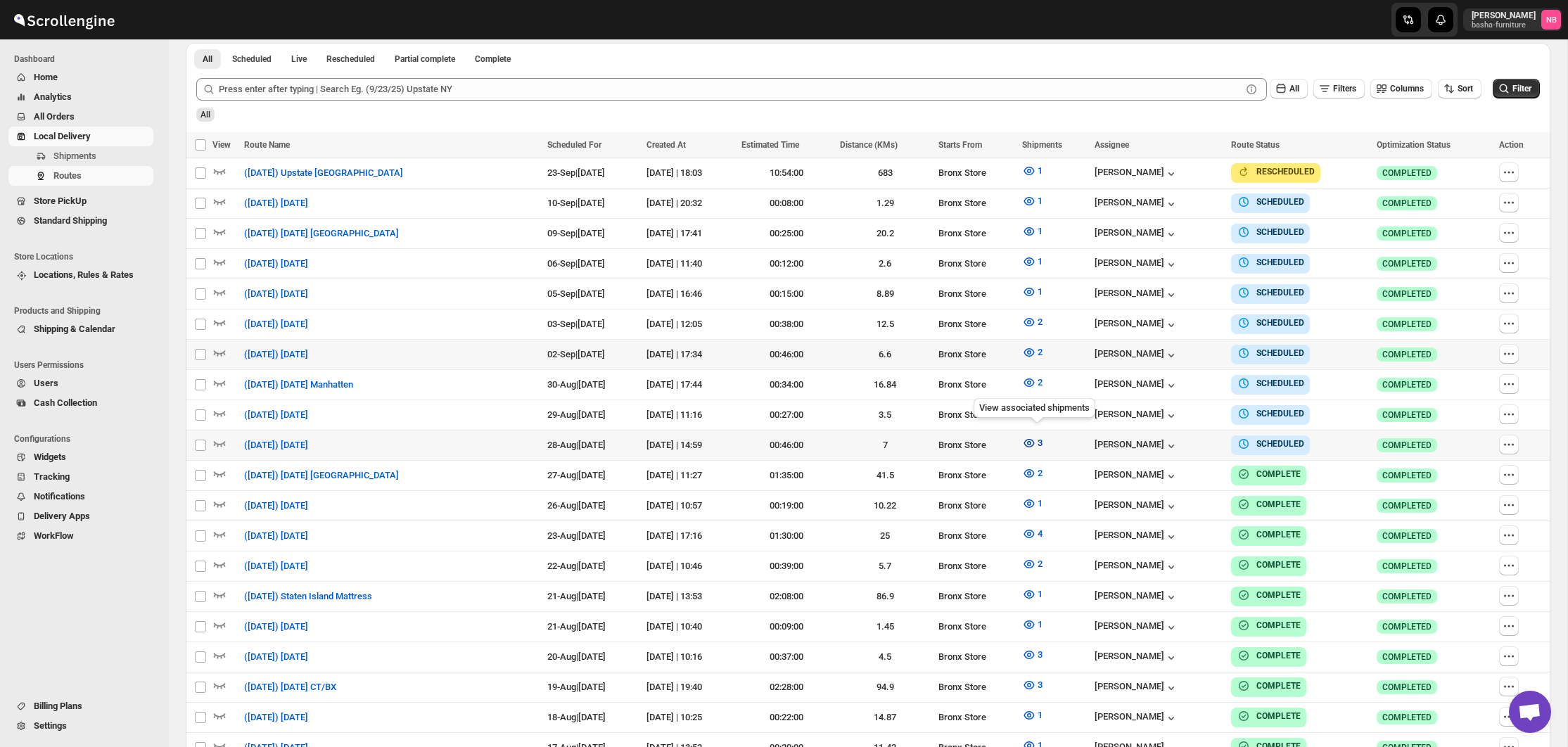
click at [1036, 437] on icon "button" at bounding box center [1028, 443] width 14 height 14
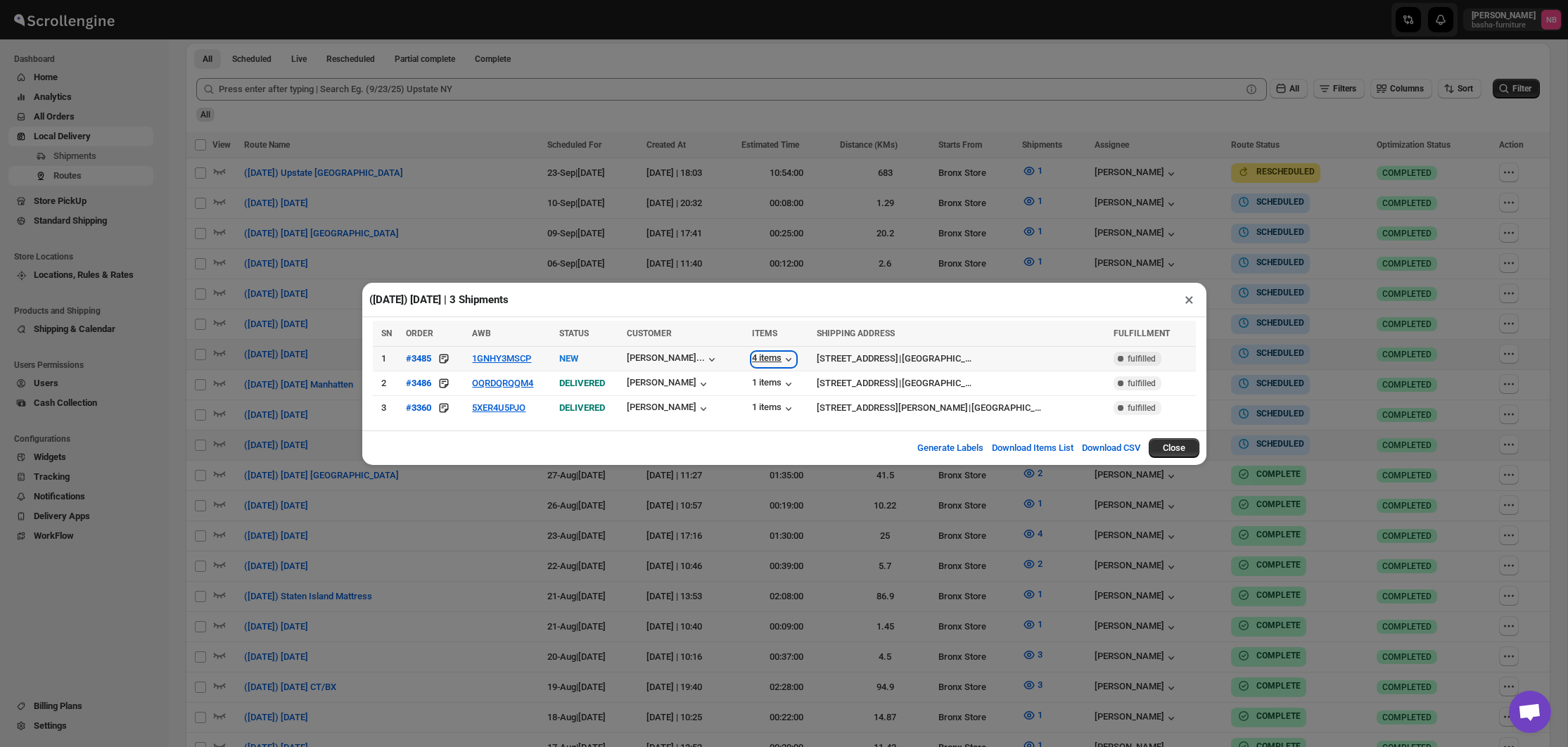
click at [763, 356] on div "4 items" at bounding box center [773, 360] width 43 height 14
click at [509, 413] on button "5XER4U5PJO" at bounding box center [498, 407] width 53 height 11
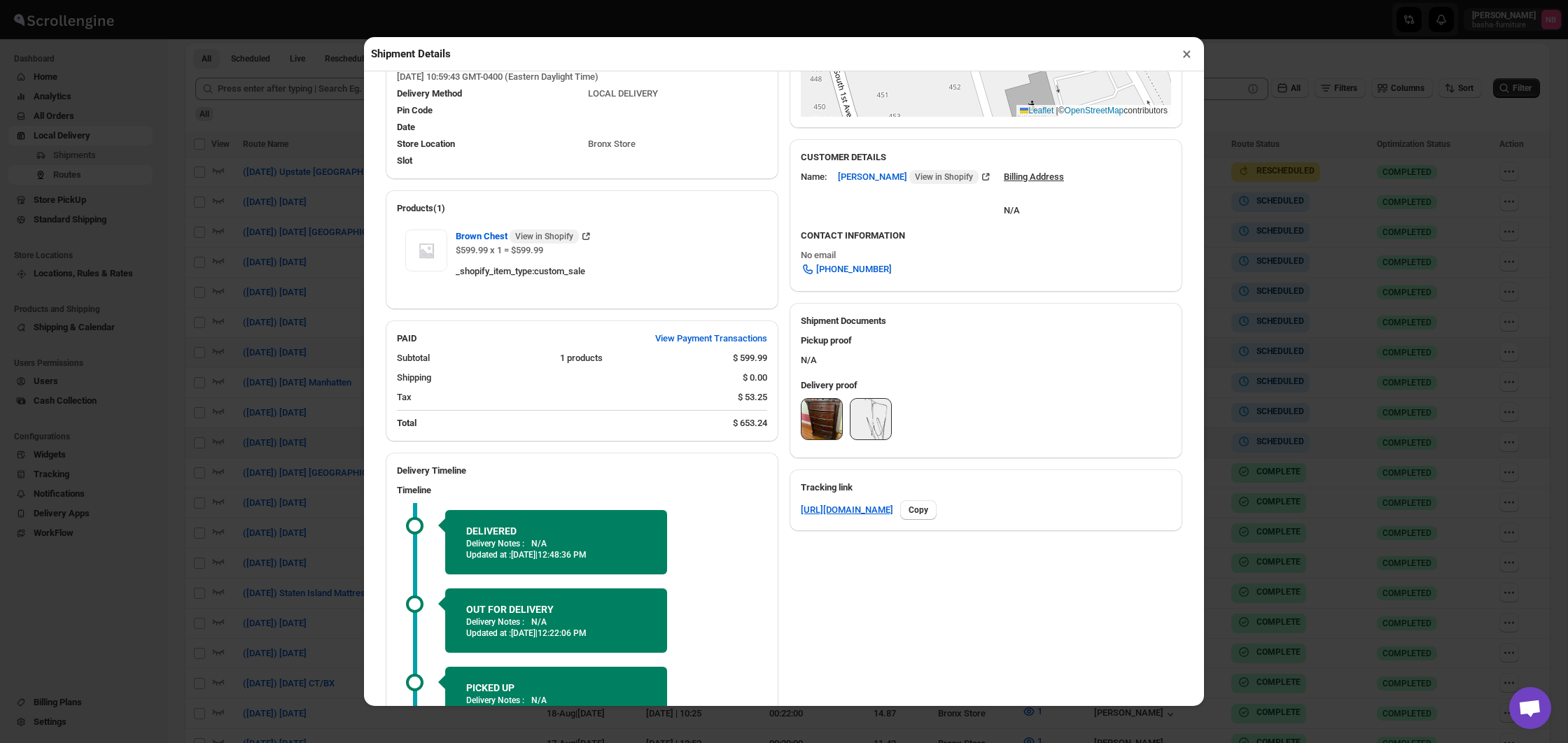
scroll to position [369, 0]
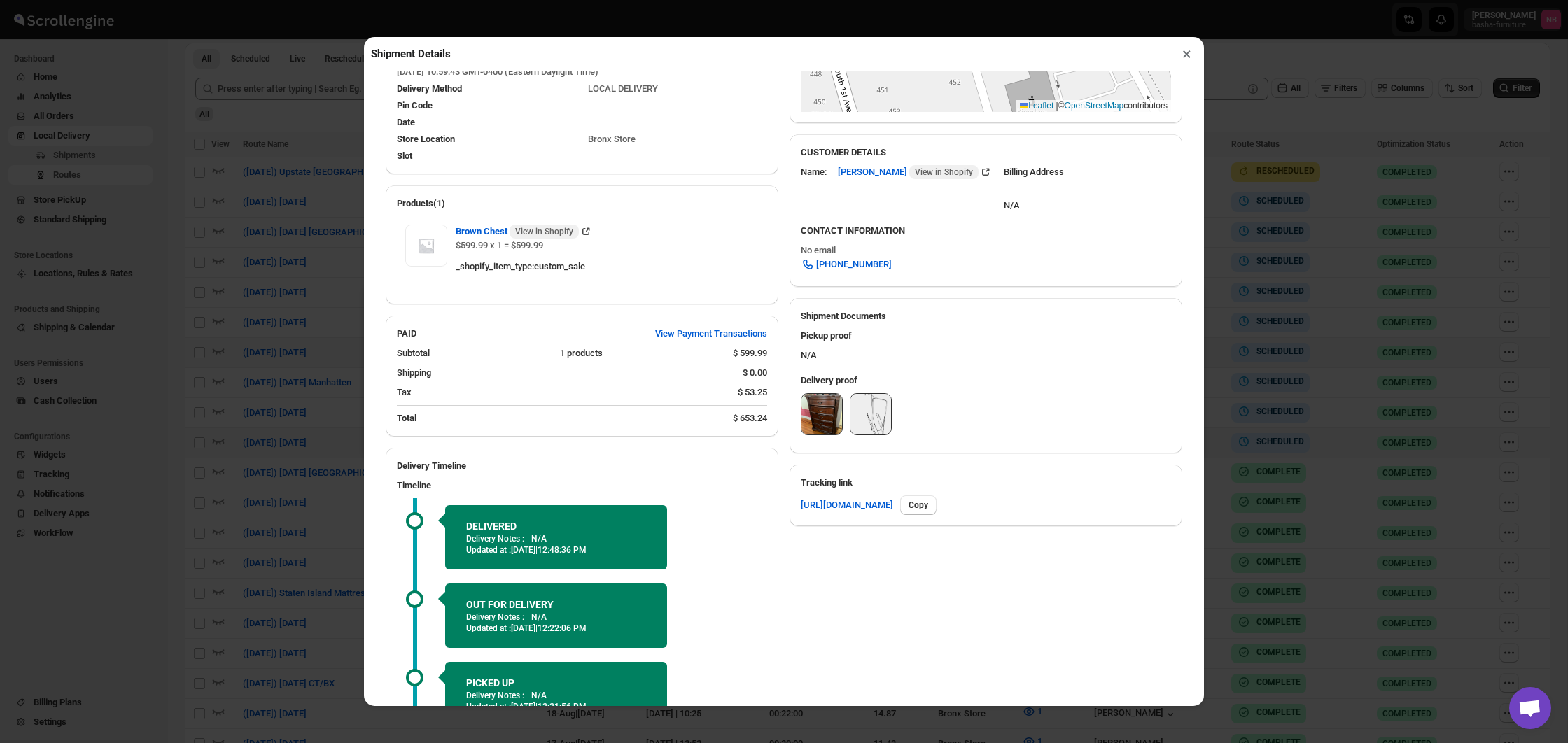
click at [827, 428] on img at bounding box center [822, 414] width 40 height 40
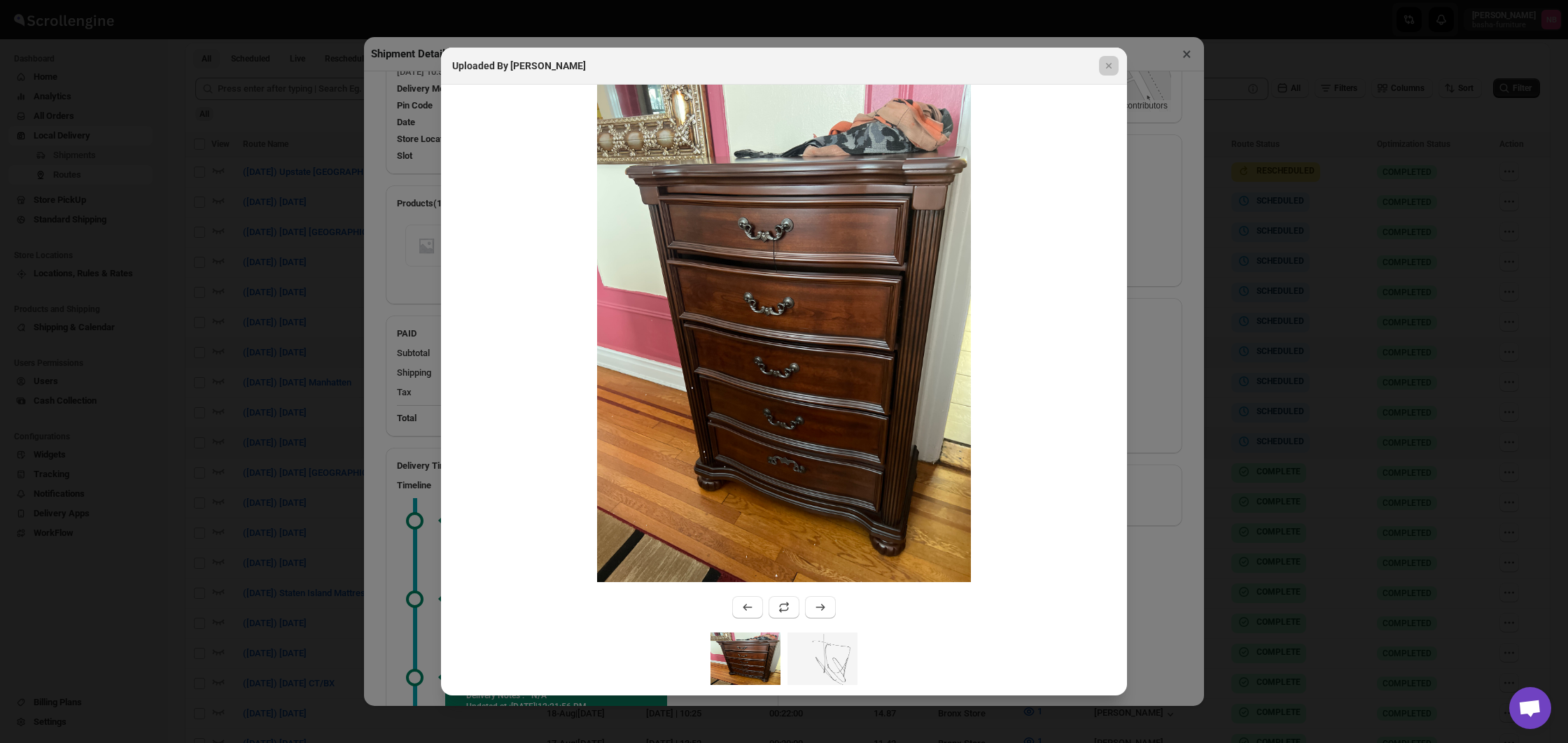
click at [1152, 589] on div at bounding box center [784, 372] width 1568 height 743
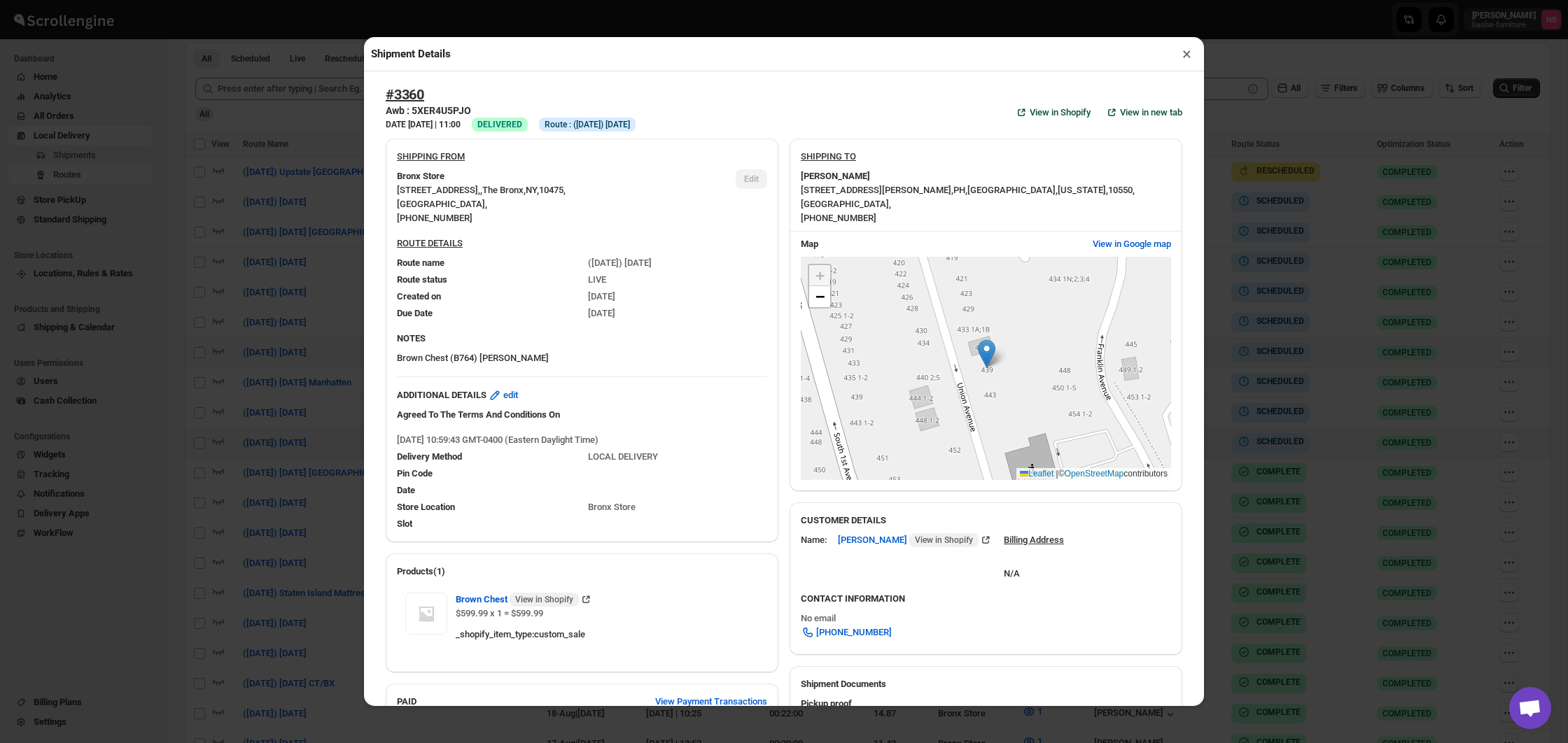
scroll to position [0, 0]
click at [1436, 515] on div "Shipment Details × #3360 Awb : 5XER4U5PJO DATE [DATE] | 11:00 Success DELIVERED…" at bounding box center [784, 372] width 1568 height 743
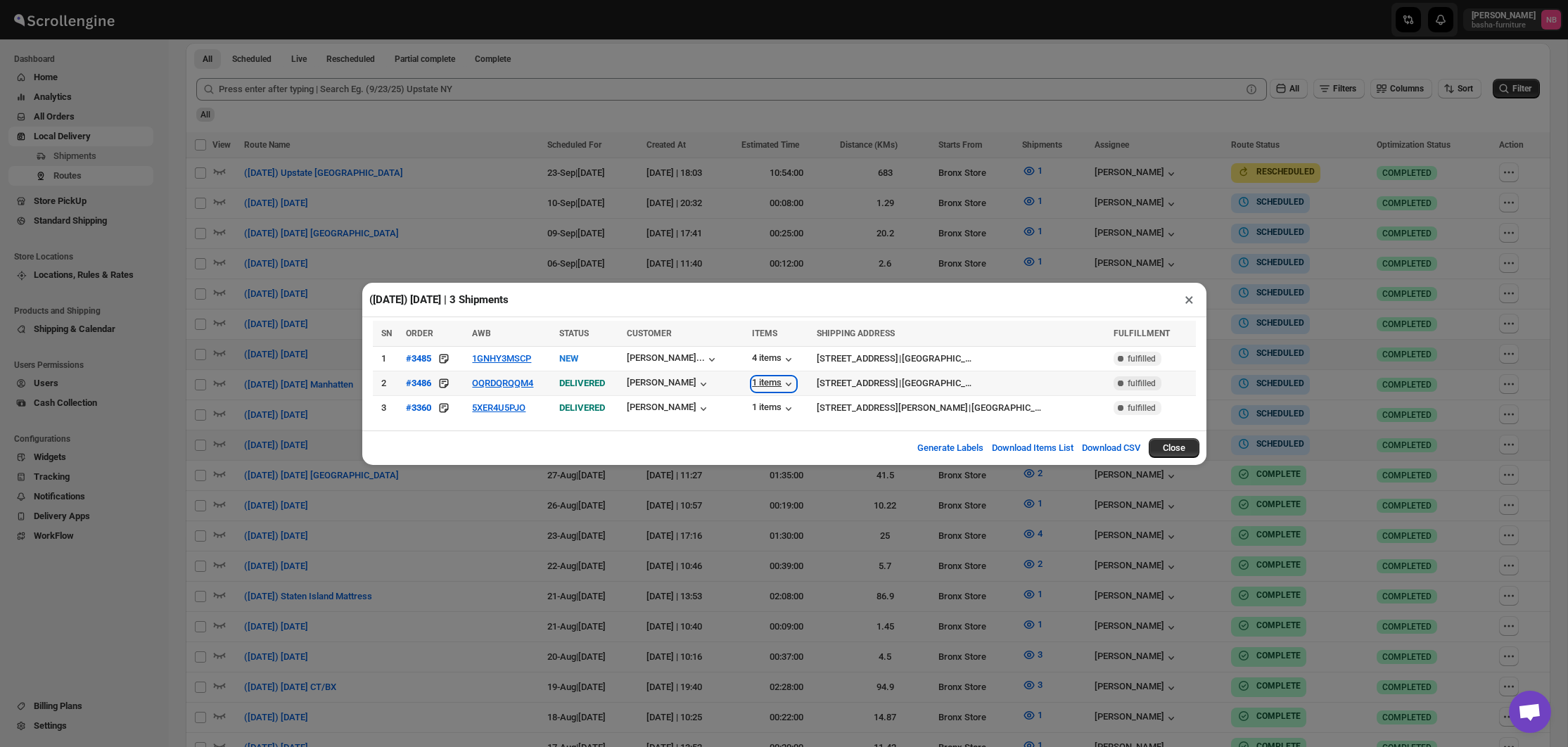
click at [768, 386] on div "1 items" at bounding box center [773, 384] width 43 height 14
click at [783, 410] on icon "button" at bounding box center [788, 409] width 14 height 14
click at [757, 356] on div "4 items" at bounding box center [773, 360] width 43 height 14
click at [726, 359] on div "[PERSON_NAME]..." at bounding box center [685, 359] width 117 height 16
click at [712, 359] on icon "button" at bounding box center [711, 360] width 14 height 14
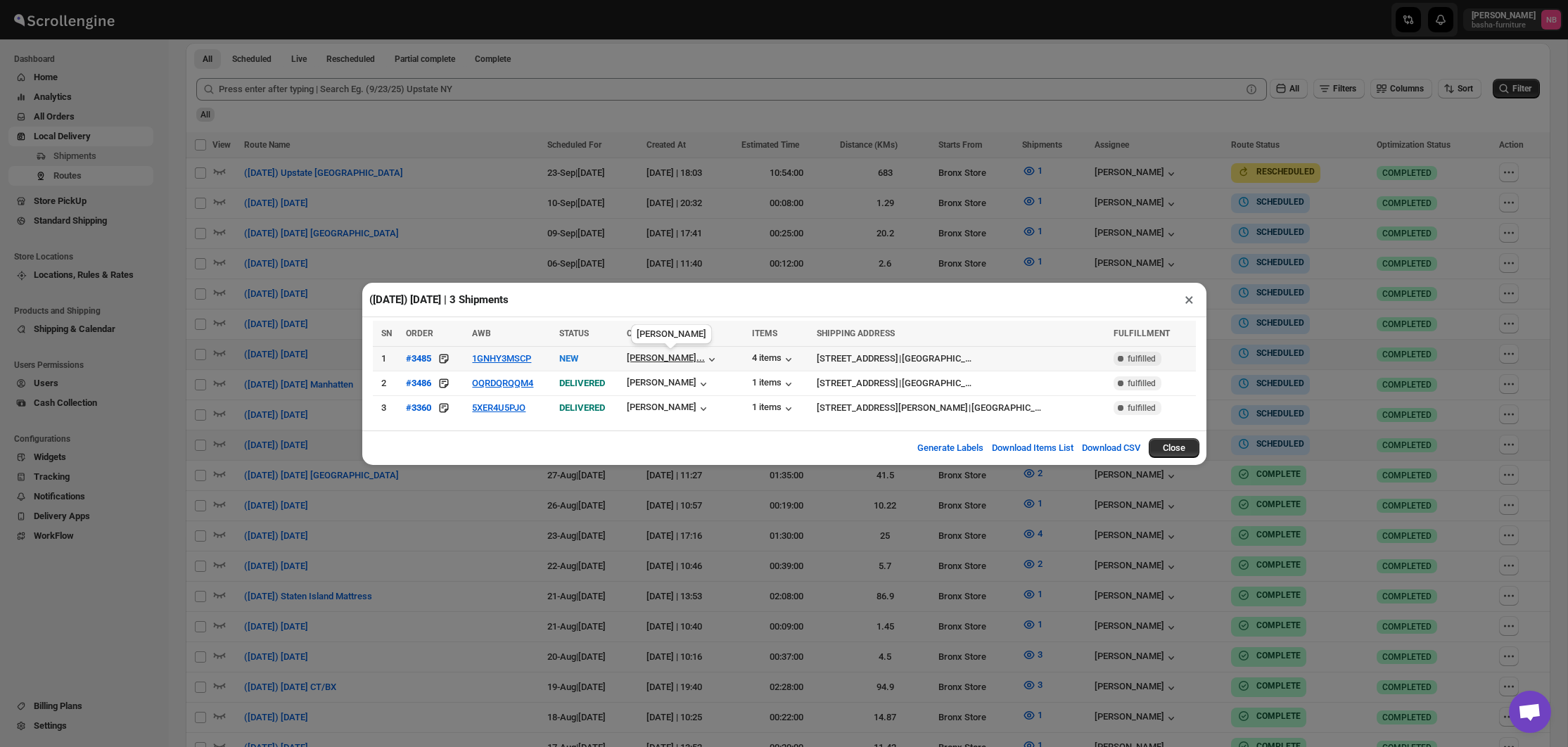
click at [678, 360] on div "[PERSON_NAME]..." at bounding box center [665, 358] width 78 height 11
click at [476, 405] on button "5XER4U5PJO" at bounding box center [498, 407] width 53 height 11
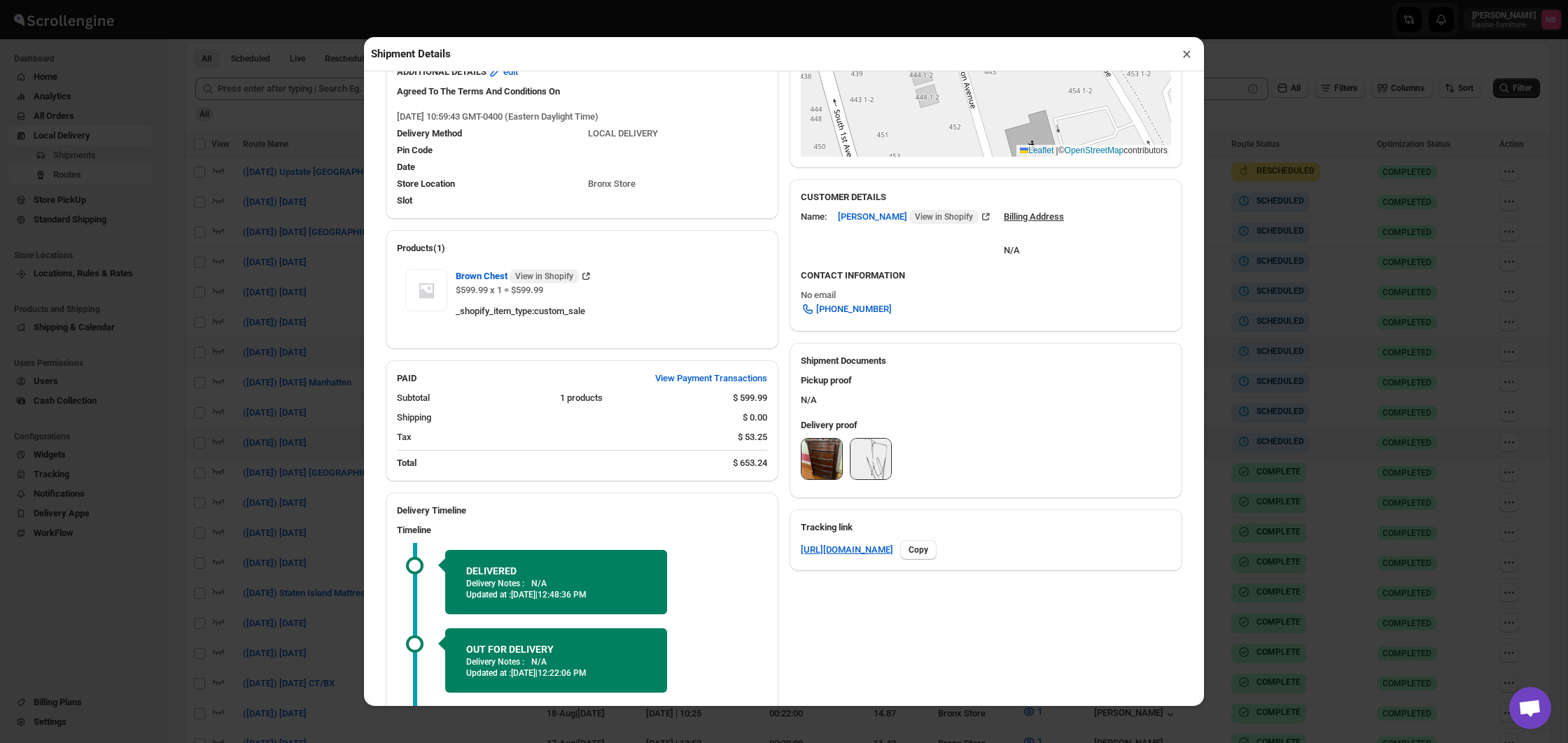
scroll to position [322, 0]
click at [808, 480] on img at bounding box center [822, 459] width 40 height 40
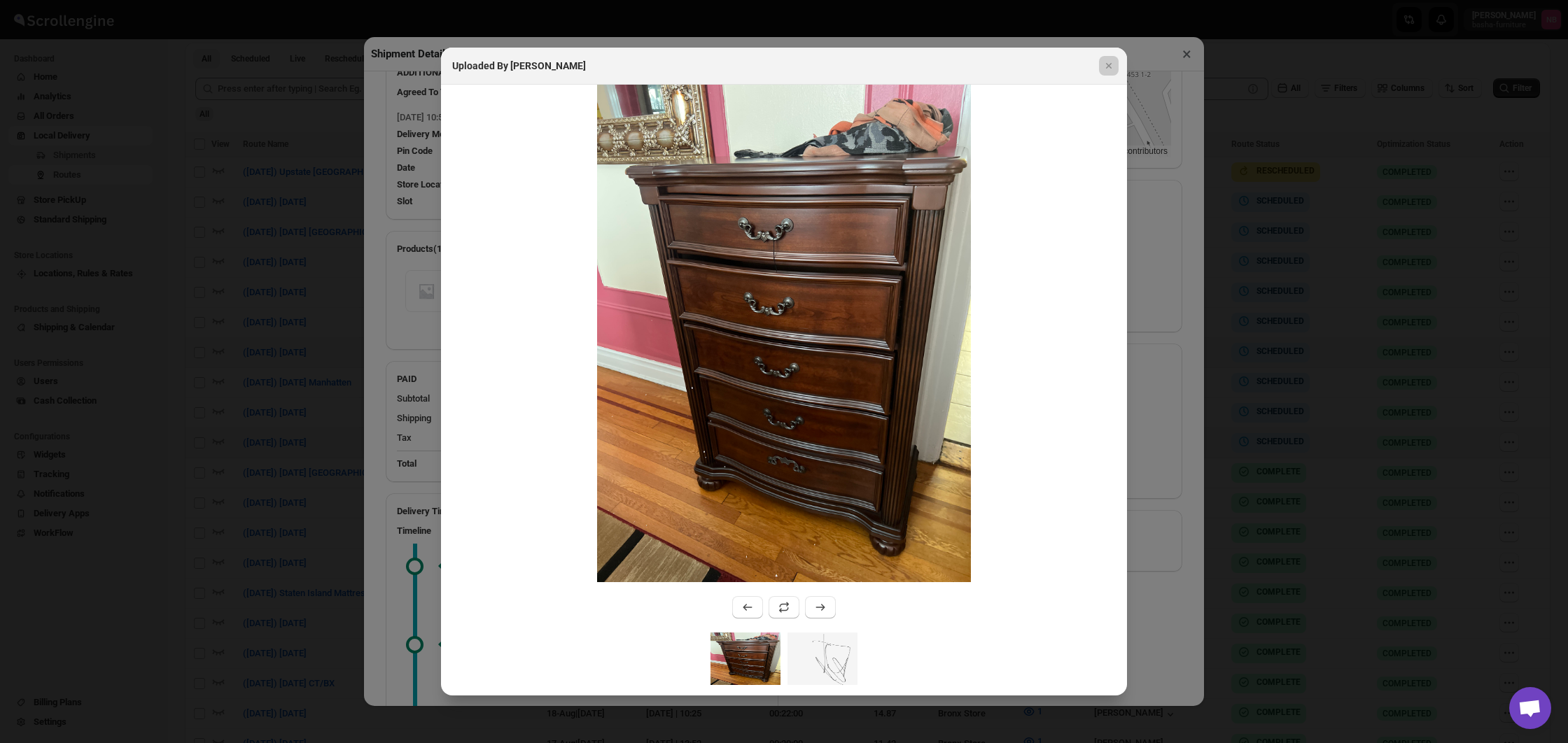
click at [263, 485] on div at bounding box center [784, 372] width 1568 height 743
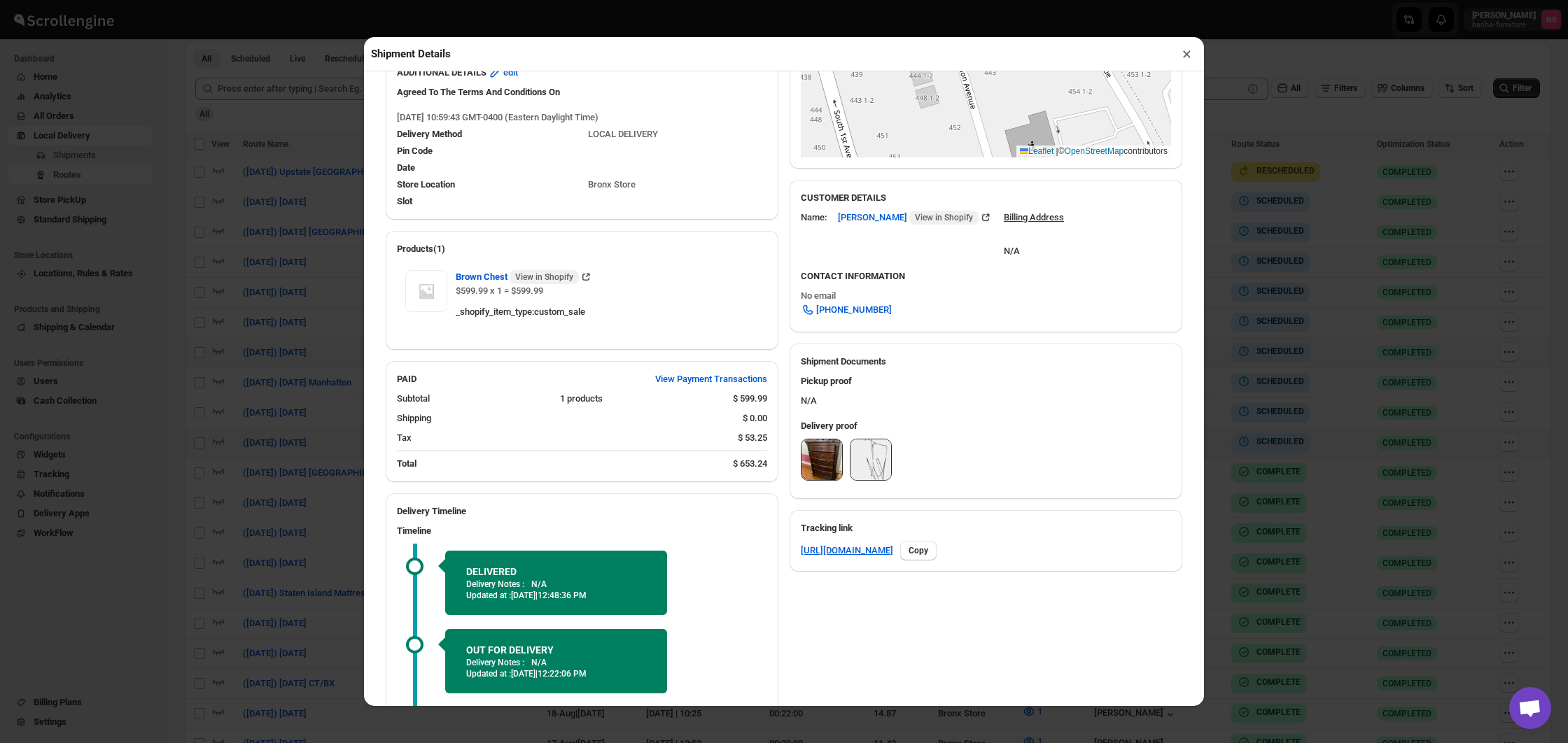
click at [263, 485] on div "Shipment Details × #3360 Awb : 5XER4U5PJO DATE [DATE] | 11:00 Success DELIVERED…" at bounding box center [784, 372] width 1568 height 743
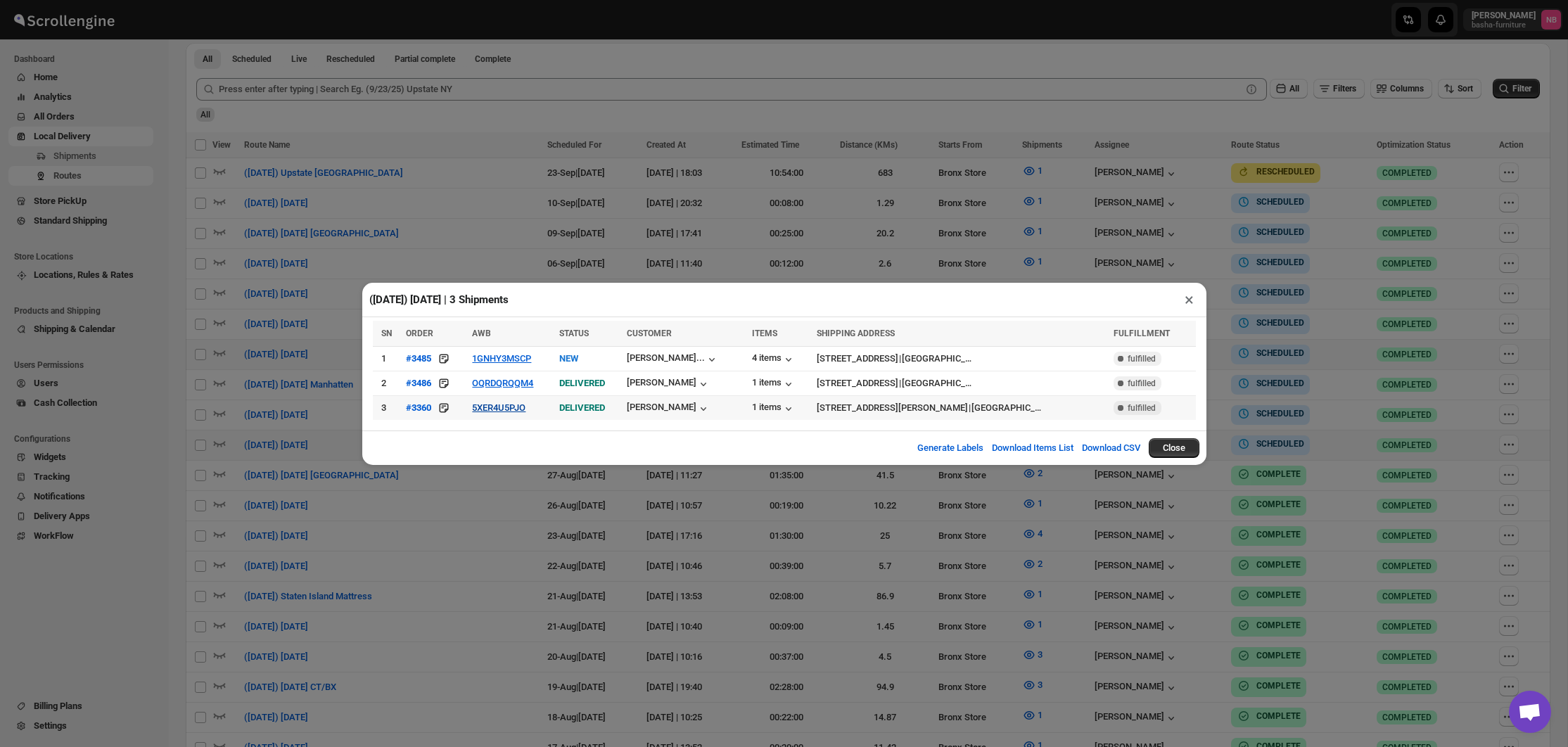
click at [495, 411] on button "5XER4U5PJO" at bounding box center [498, 407] width 53 height 11
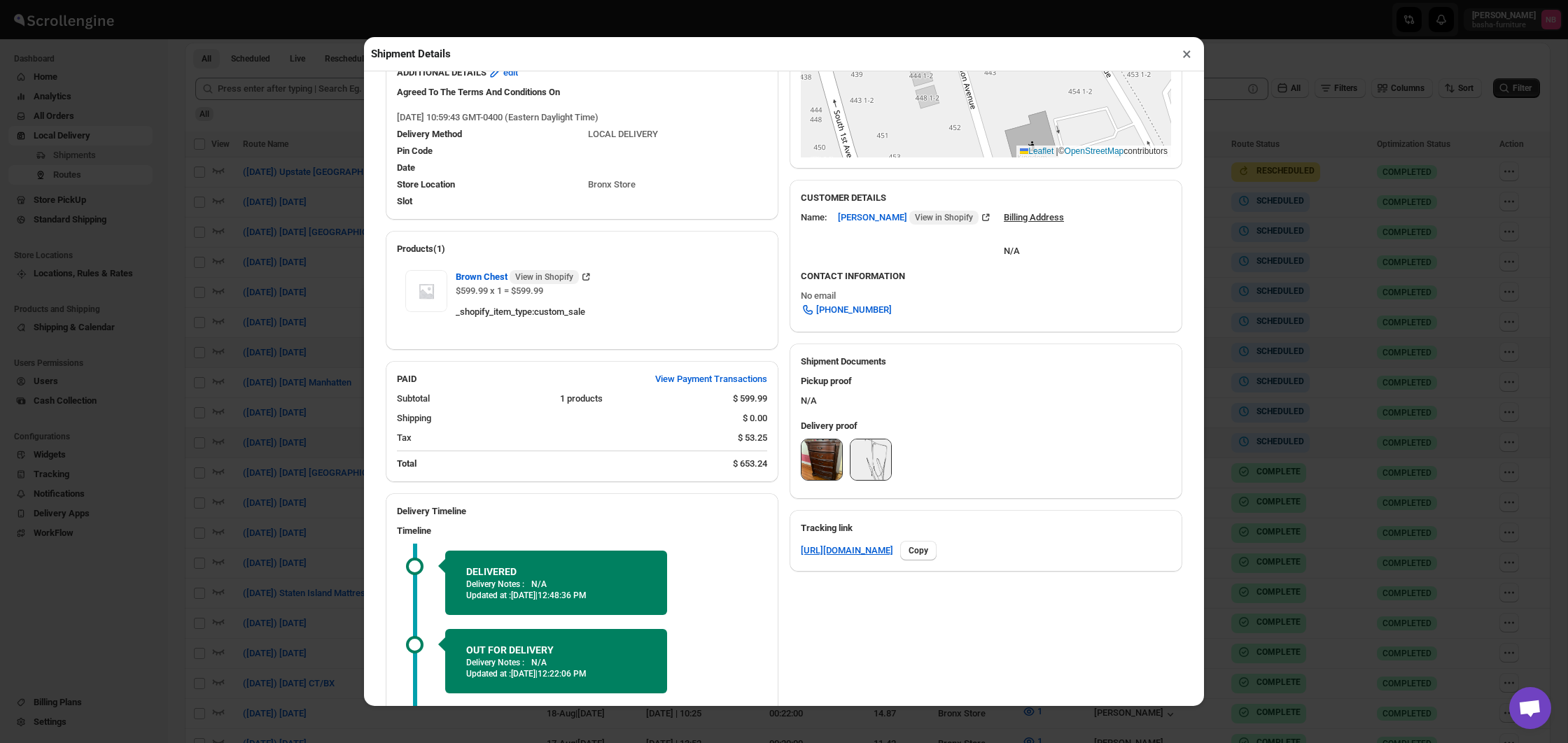
click at [822, 476] on img at bounding box center [822, 459] width 40 height 40
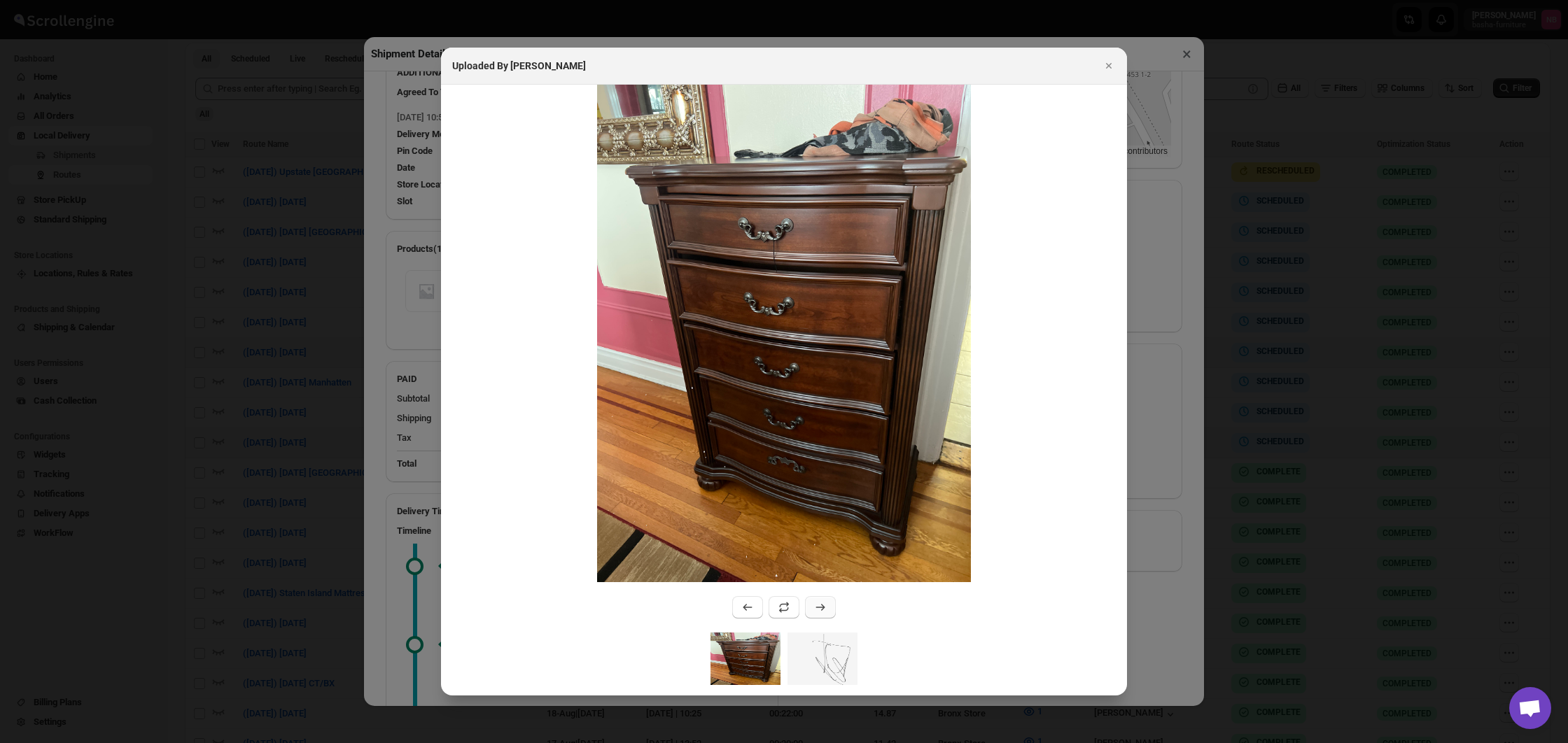
click at [816, 605] on icon ":r3auh:" at bounding box center [821, 608] width 14 height 14
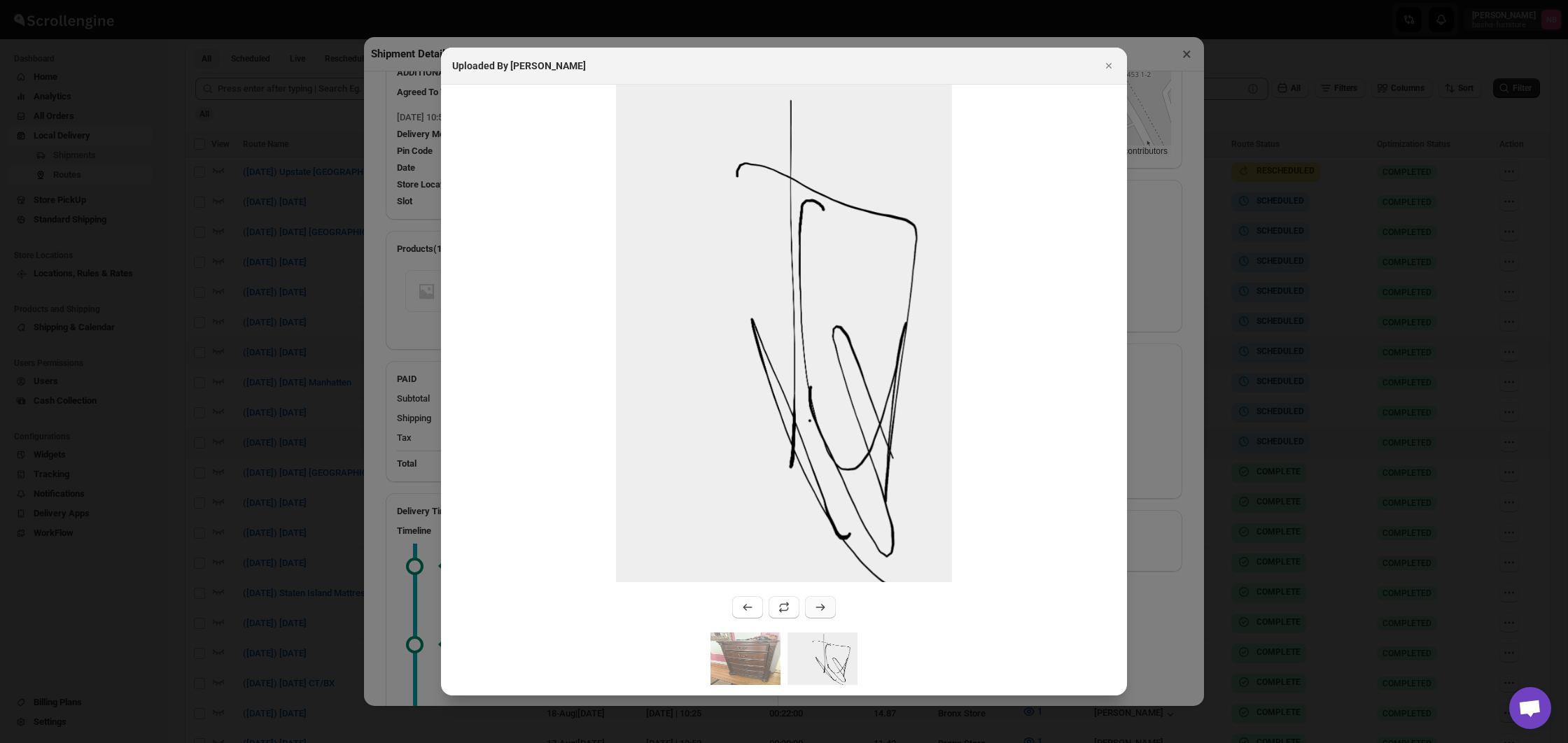
click at [816, 605] on icon ":r3auh:" at bounding box center [821, 608] width 14 height 14
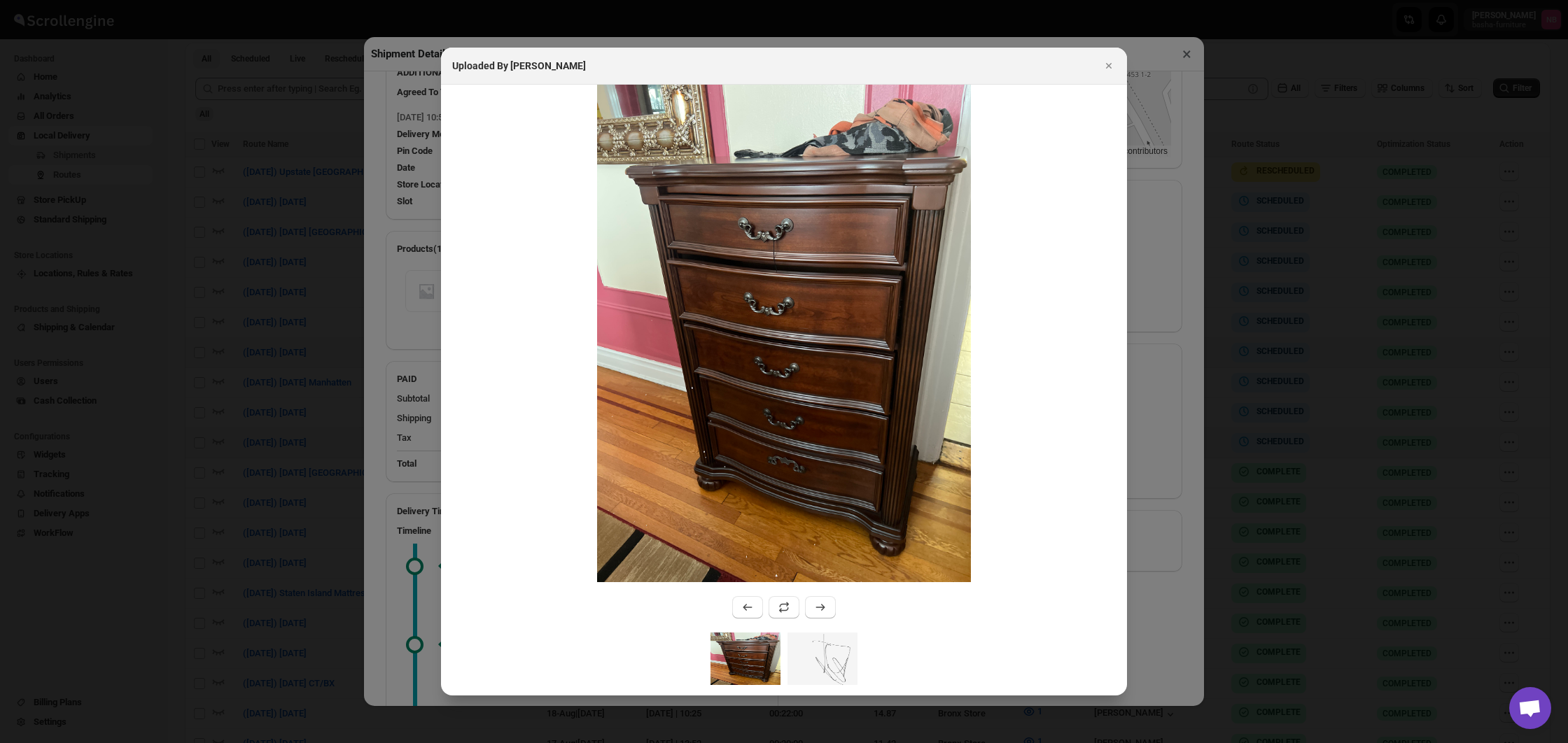
click at [1299, 537] on div at bounding box center [784, 372] width 1568 height 743
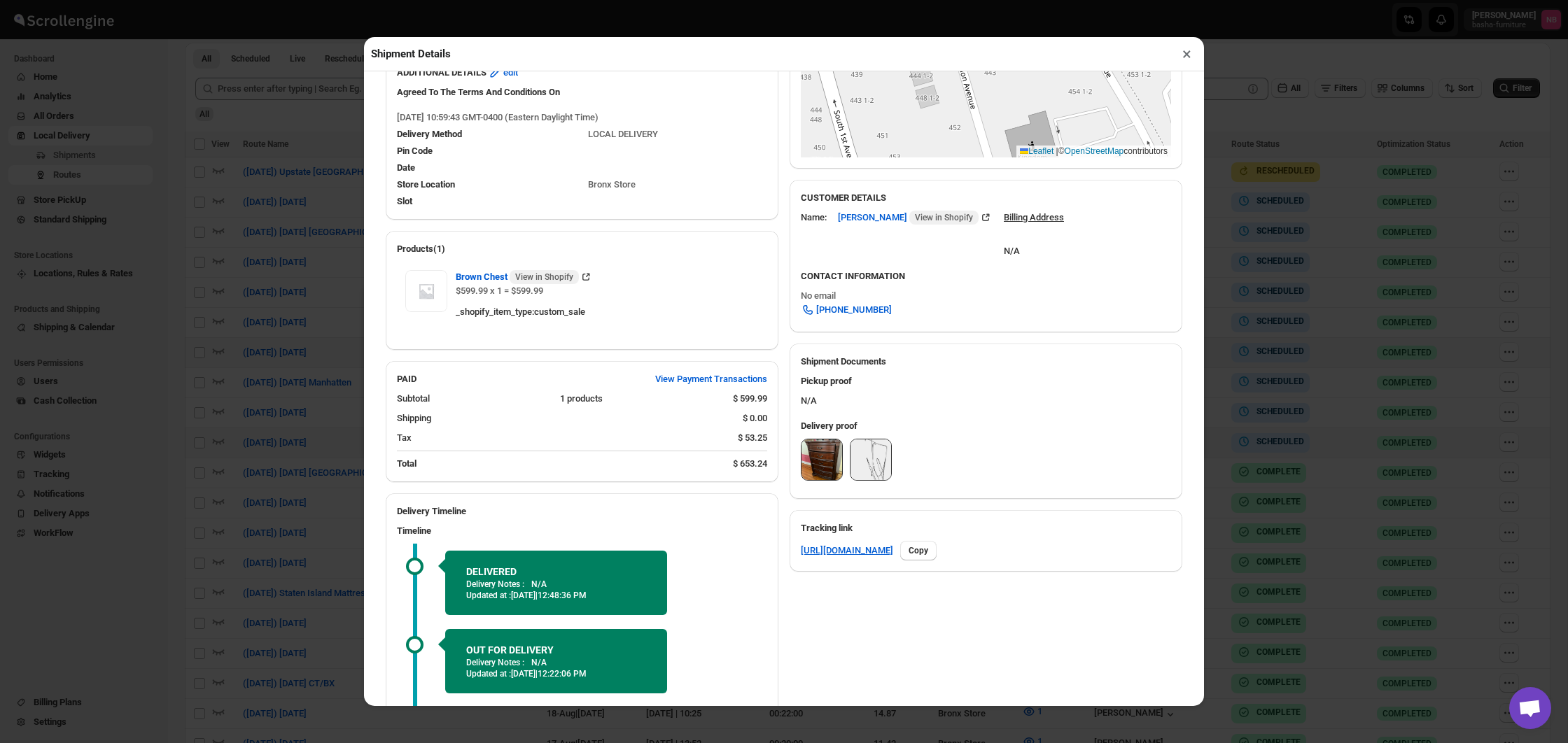
click at [1299, 537] on div "Shipment Details × #3360 Awb : 5XER4U5PJO DATE [DATE] | 11:00 Success DELIVERED…" at bounding box center [784, 372] width 1568 height 743
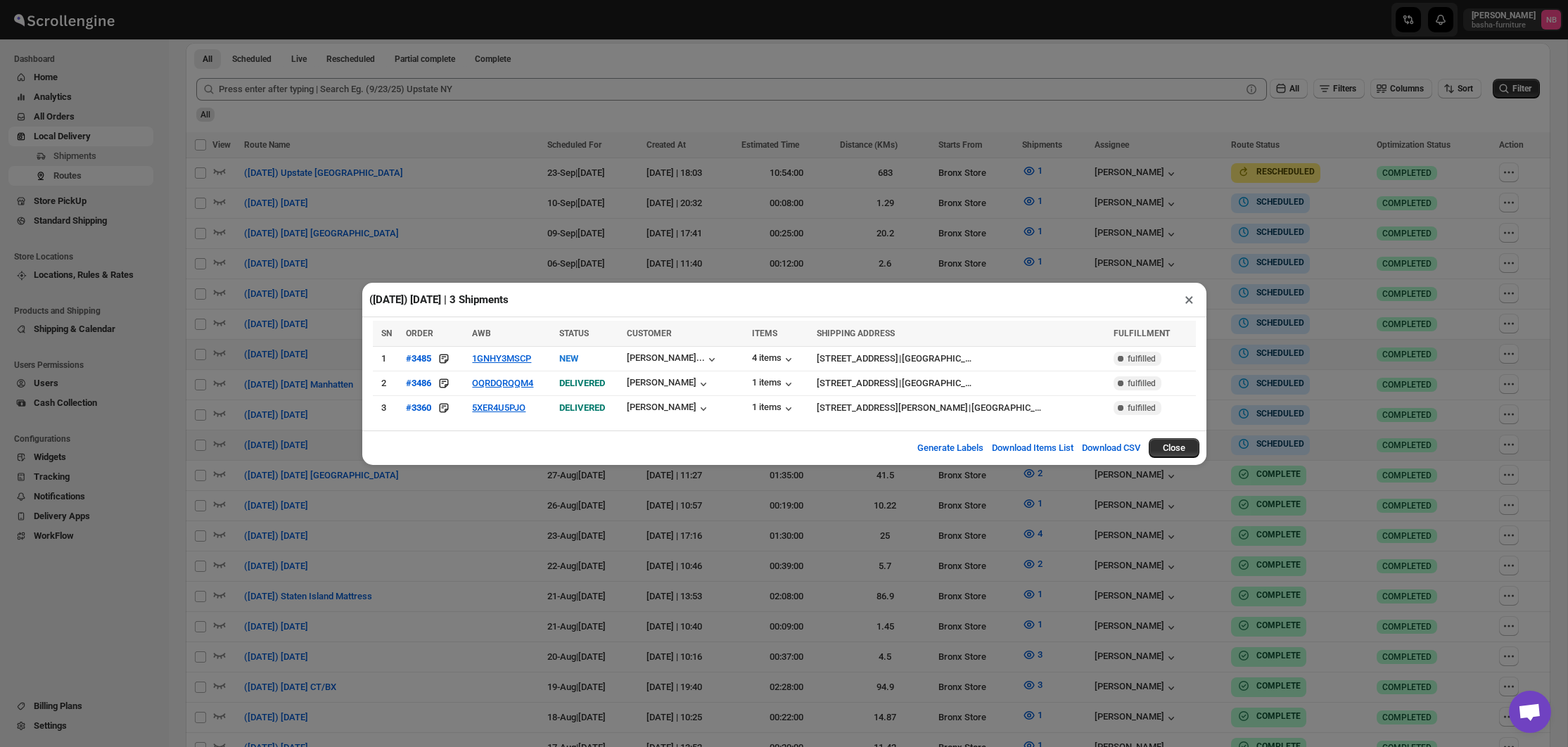
click at [1305, 540] on div "([DATE]) [DATE] | 3 Shipments × SN ORDER AWB STATUS CUSTOMER ITEMS SHIPPING ADD…" at bounding box center [784, 374] width 1568 height 747
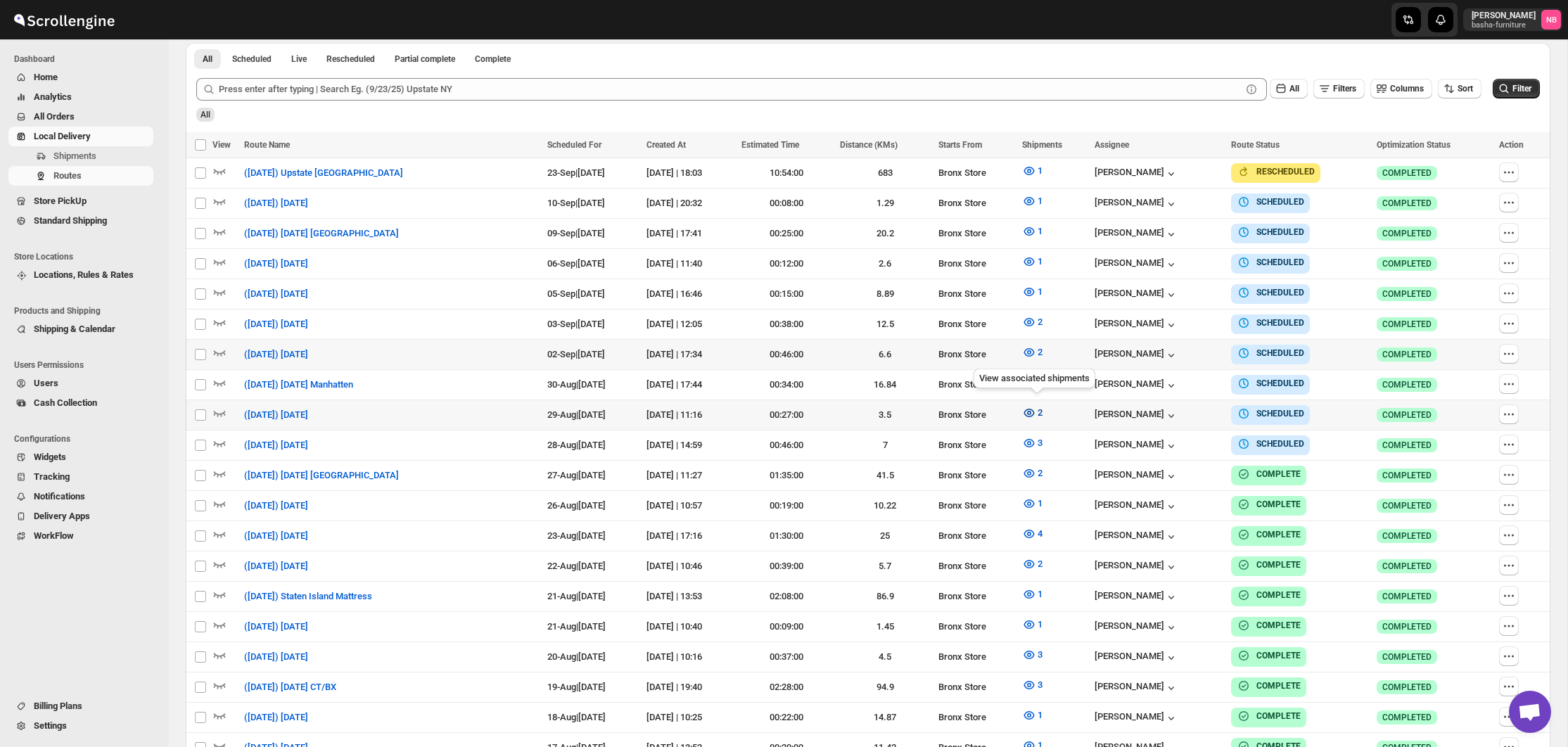
click at [1029, 409] on icon "button" at bounding box center [1028, 413] width 14 height 14
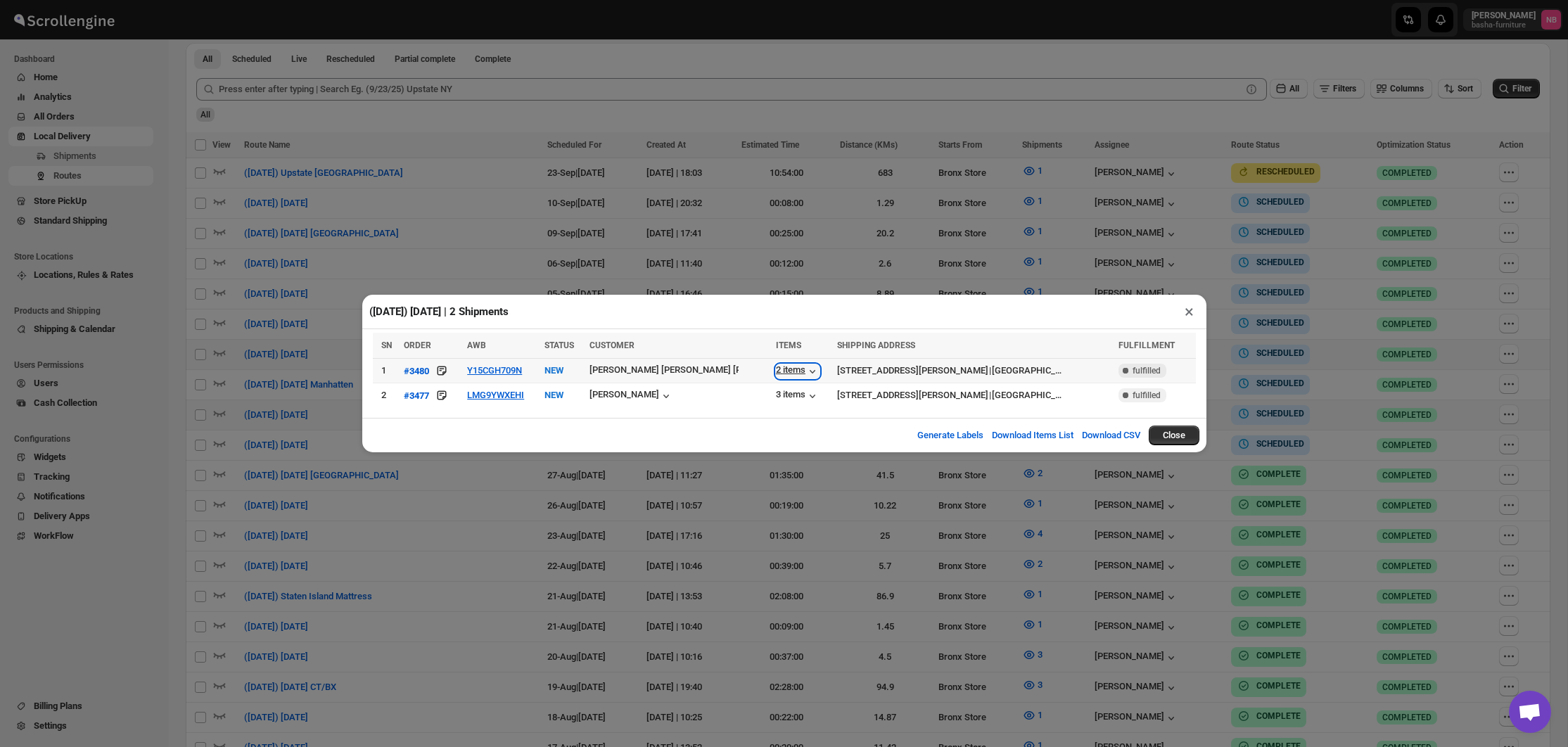
click at [778, 371] on div "2 items" at bounding box center [798, 372] width 43 height 14
click at [695, 368] on div "[PERSON_NAME] [PERSON_NAME] [PERSON_NAME]..." at bounding box center [699, 370] width 222 height 11
click at [806, 396] on icon "button" at bounding box center [813, 396] width 14 height 14
click at [673, 397] on div "[PERSON_NAME]" at bounding box center [630, 396] width 84 height 14
click at [524, 395] on button "LMG9YWXEHI" at bounding box center [495, 395] width 57 height 11
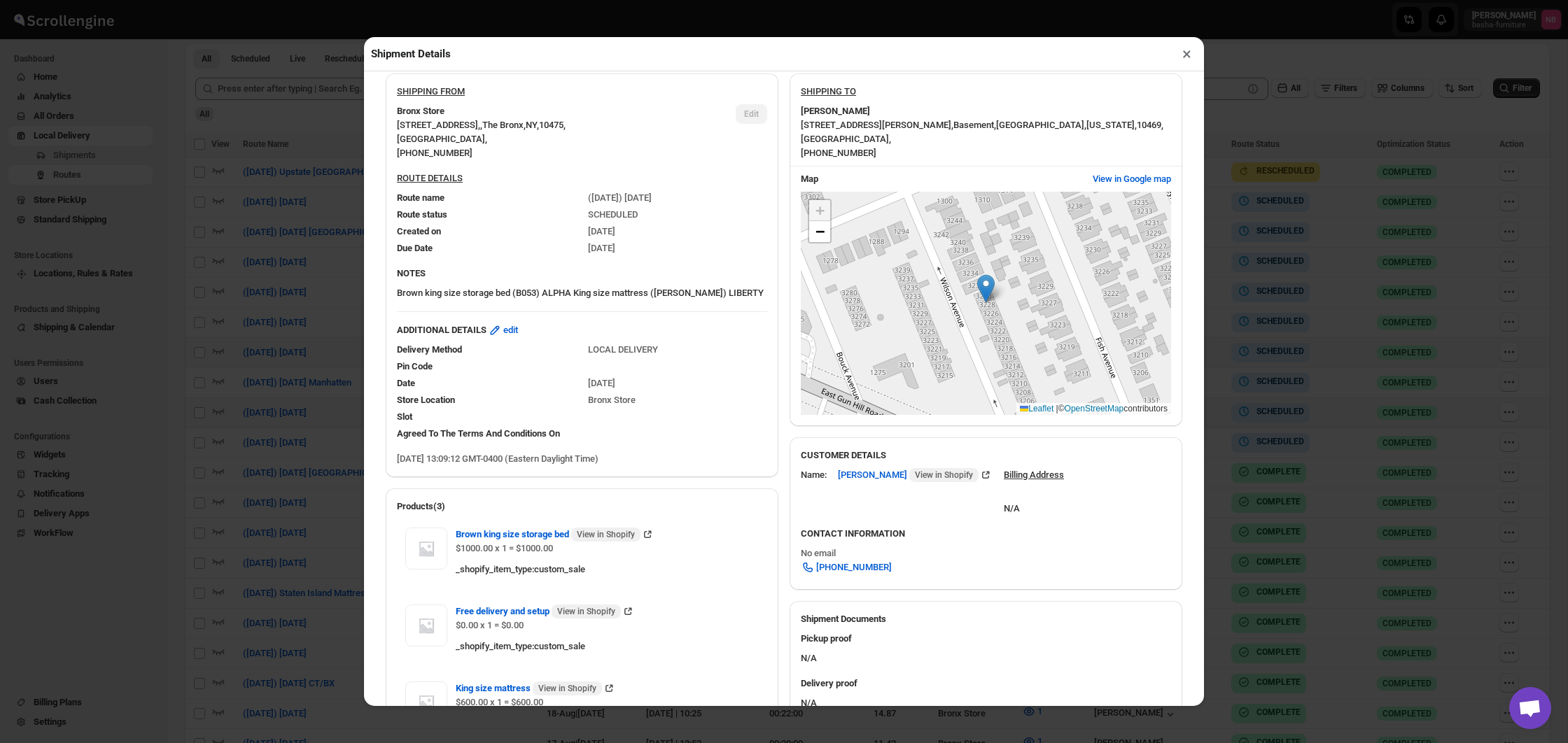
scroll to position [61, 0]
drag, startPoint x: 1318, startPoint y: 456, endPoint x: 1297, endPoint y: 456, distance: 21.0
click at [1318, 456] on div "Shipment Details × #3477 Awb : LMG9YWXEHI DATE [DATE] | 13:09 Info NEW Info Rou…" at bounding box center [784, 372] width 1568 height 743
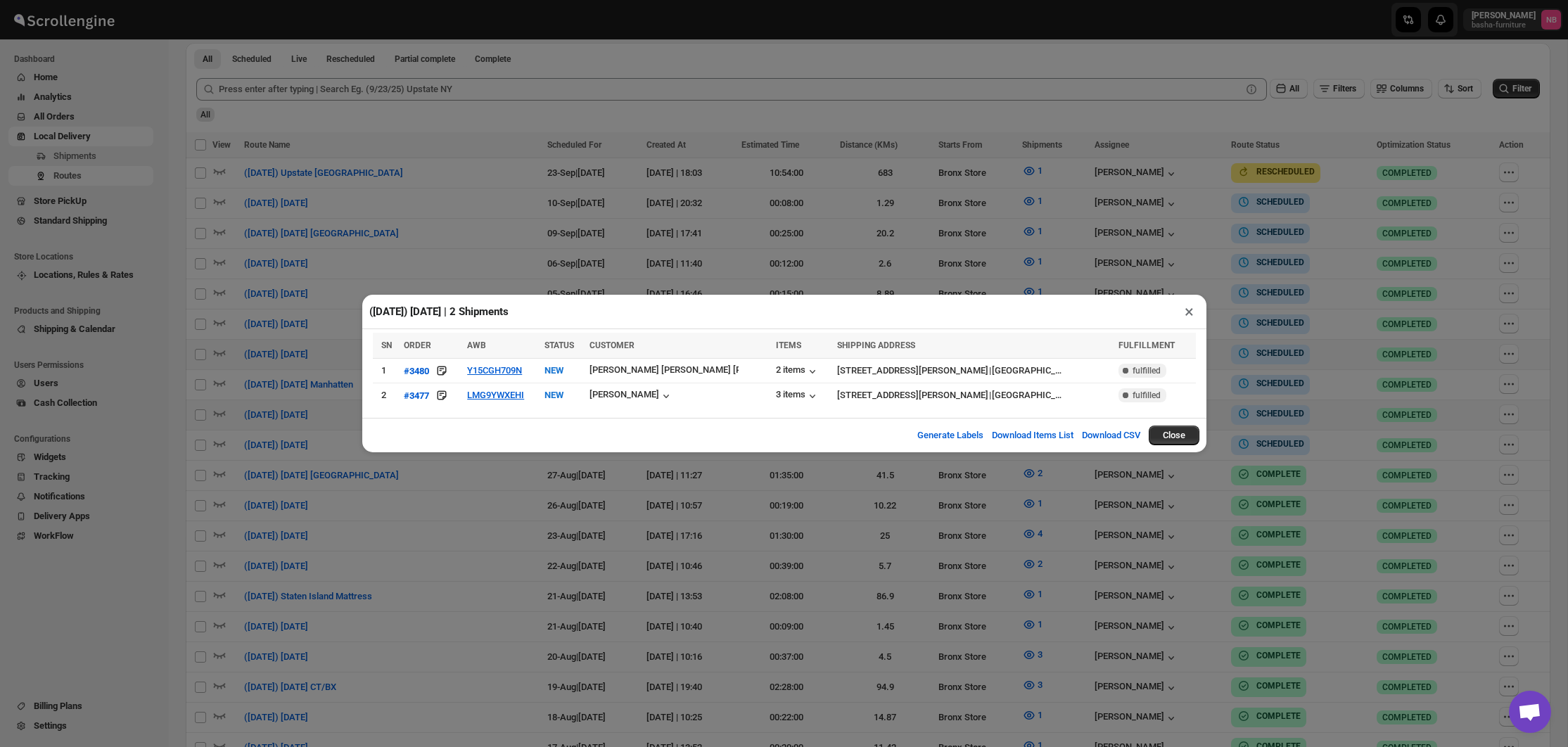
click at [1185, 534] on div "([DATE]) [DATE] | 2 Shipments × SN ORDER AWB STATUS CUSTOMER ITEMS SHIPPING ADD…" at bounding box center [784, 374] width 1568 height 747
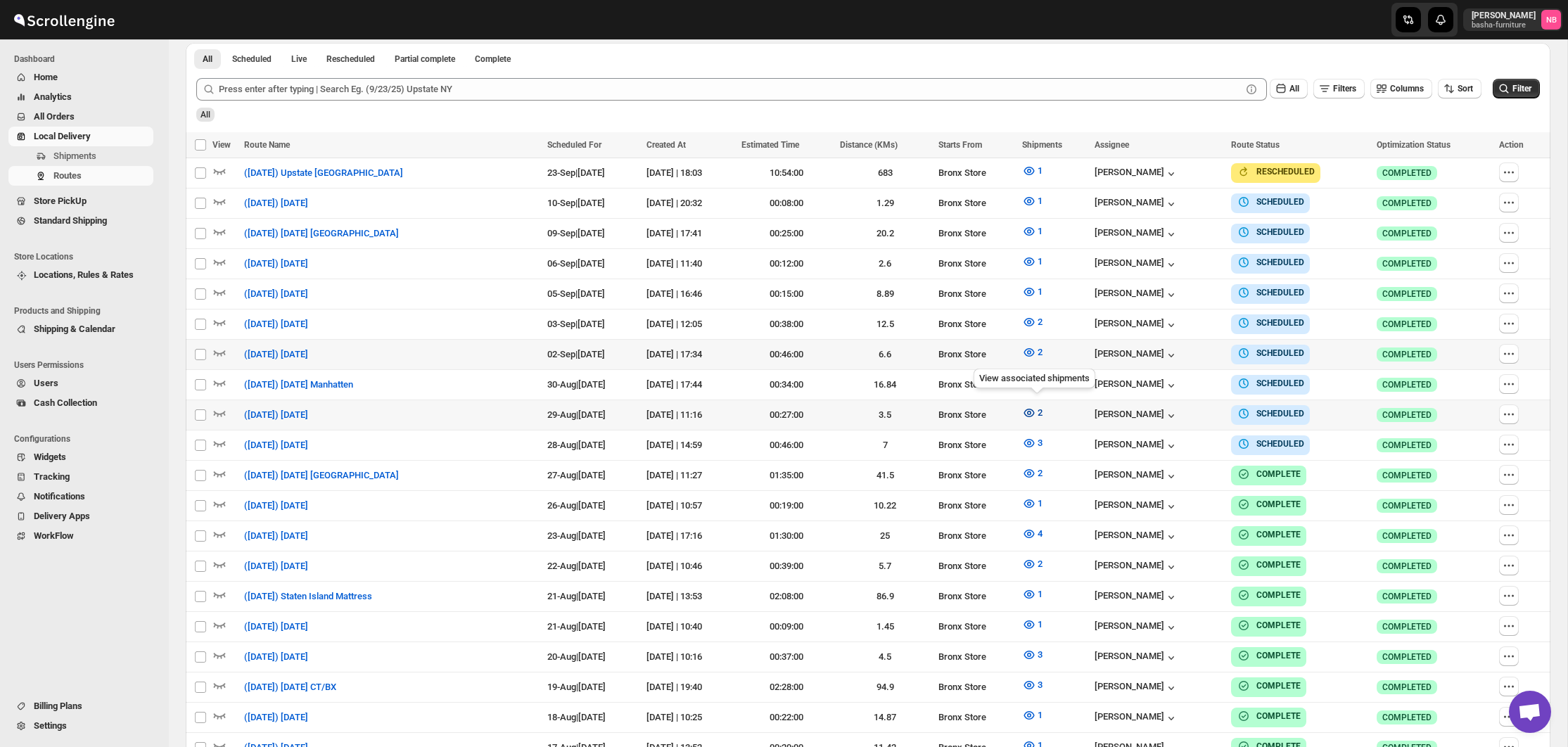
click at [1034, 412] on icon "button" at bounding box center [1029, 413] width 11 height 9
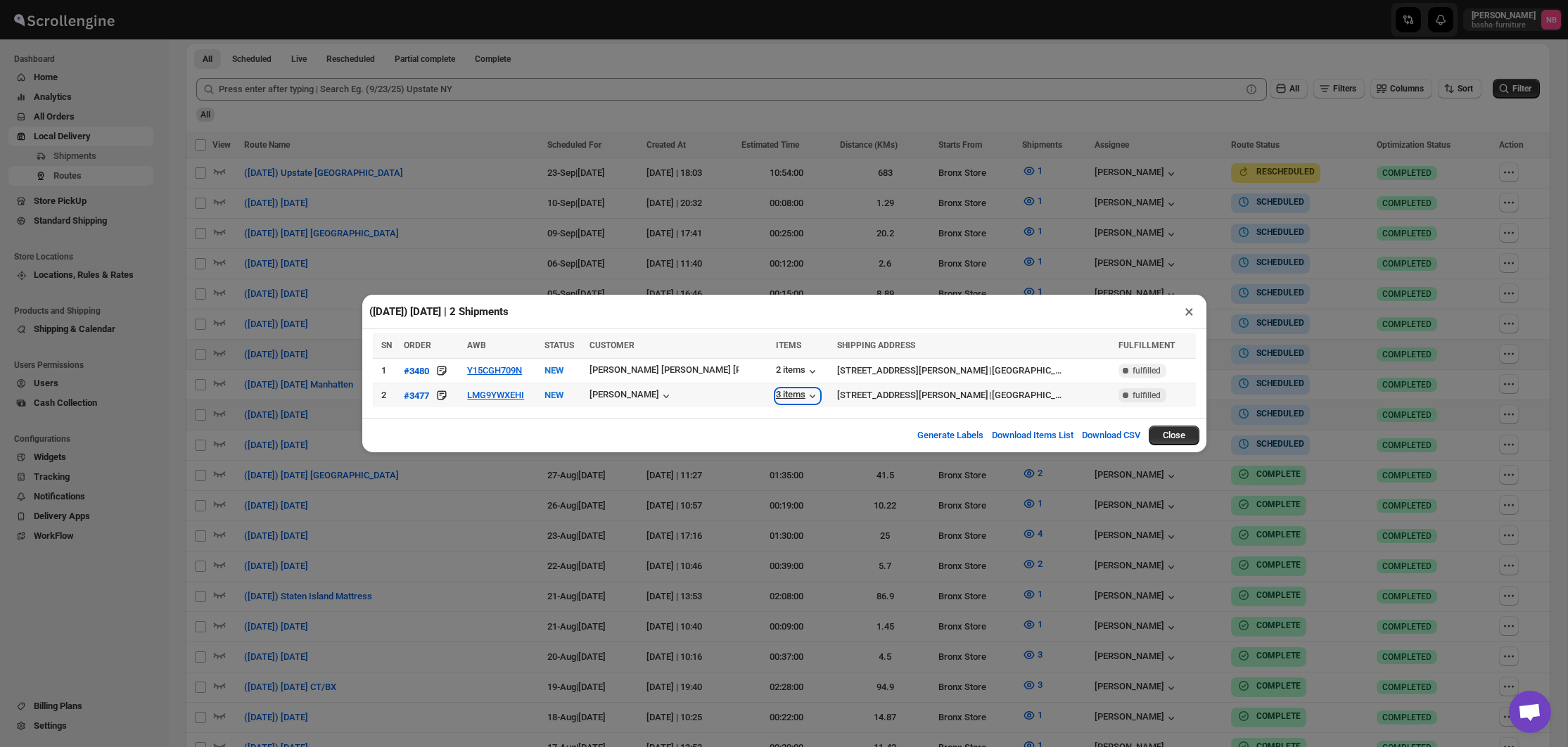
click at [776, 392] on div "3 items" at bounding box center [798, 396] width 43 height 14
click at [513, 395] on button "LMG9YWXEHI" at bounding box center [495, 395] width 57 height 11
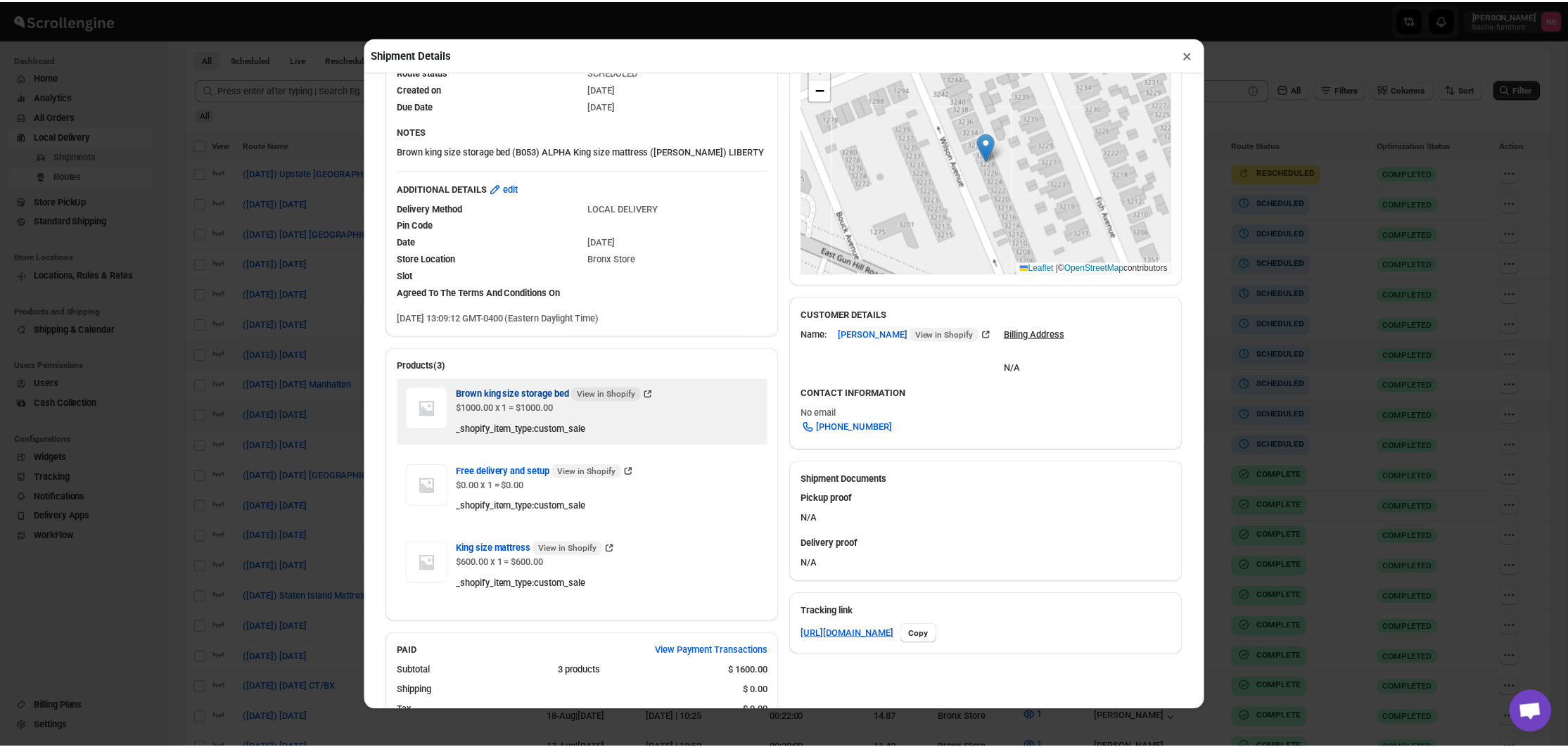
scroll to position [211, 0]
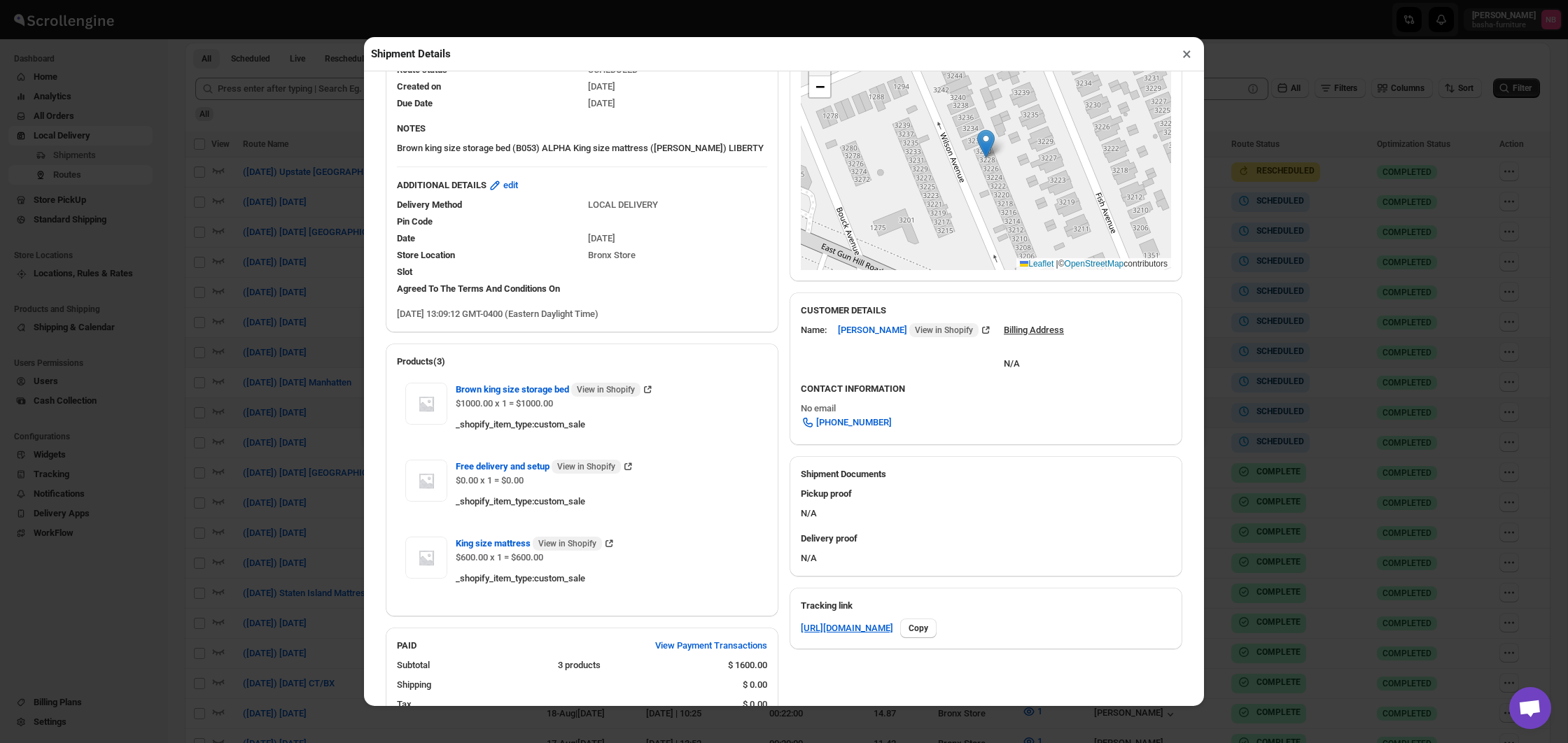
click at [1353, 497] on div "Shipment Details × #3477 Awb : LMG9YWXEHI DATE [DATE] | 13:09 Info NEW Info Rou…" at bounding box center [784, 372] width 1568 height 743
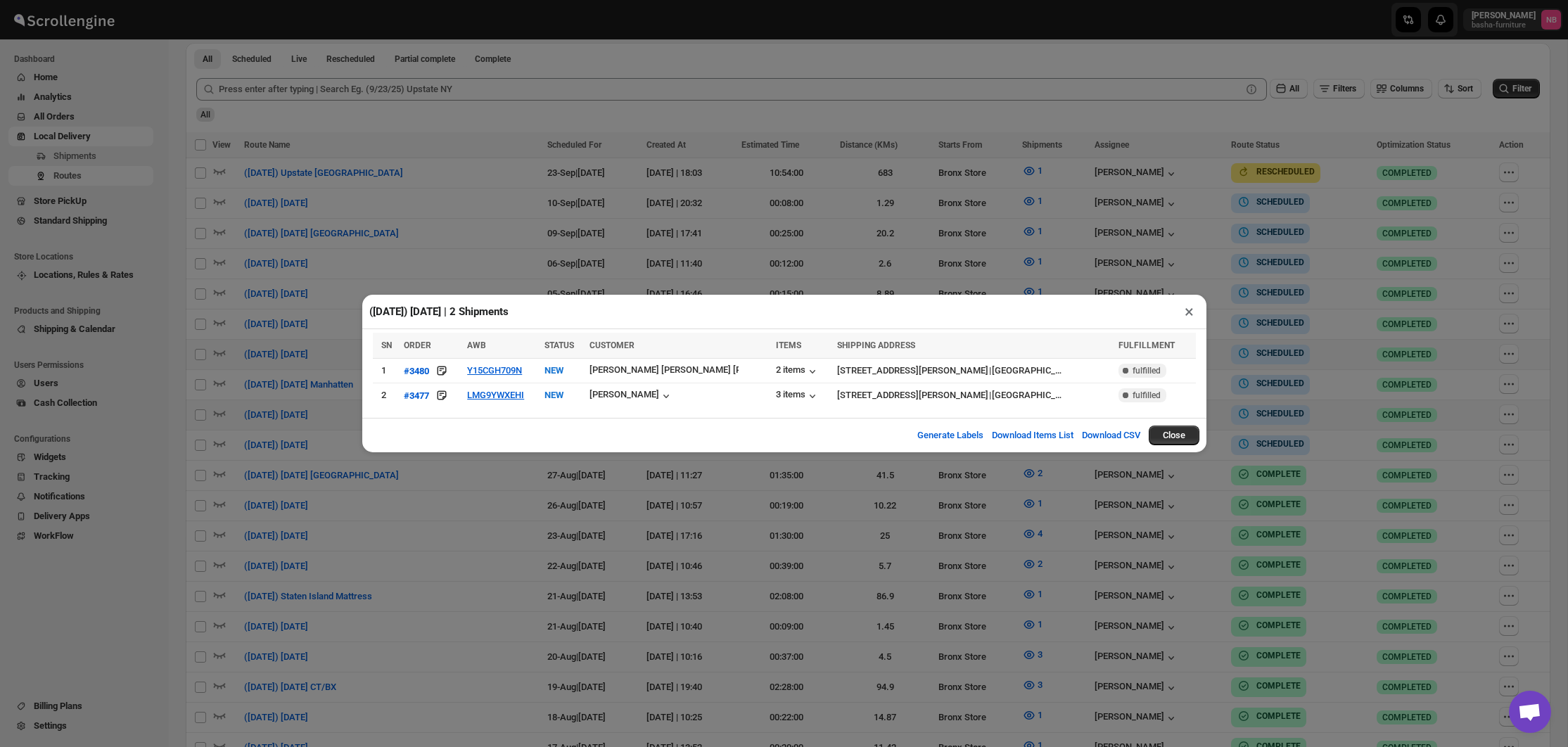
click at [1253, 498] on div "([DATE]) [DATE] | 2 Shipments × SN ORDER AWB STATUS CUSTOMER ITEMS SHIPPING ADD…" at bounding box center [784, 374] width 1568 height 747
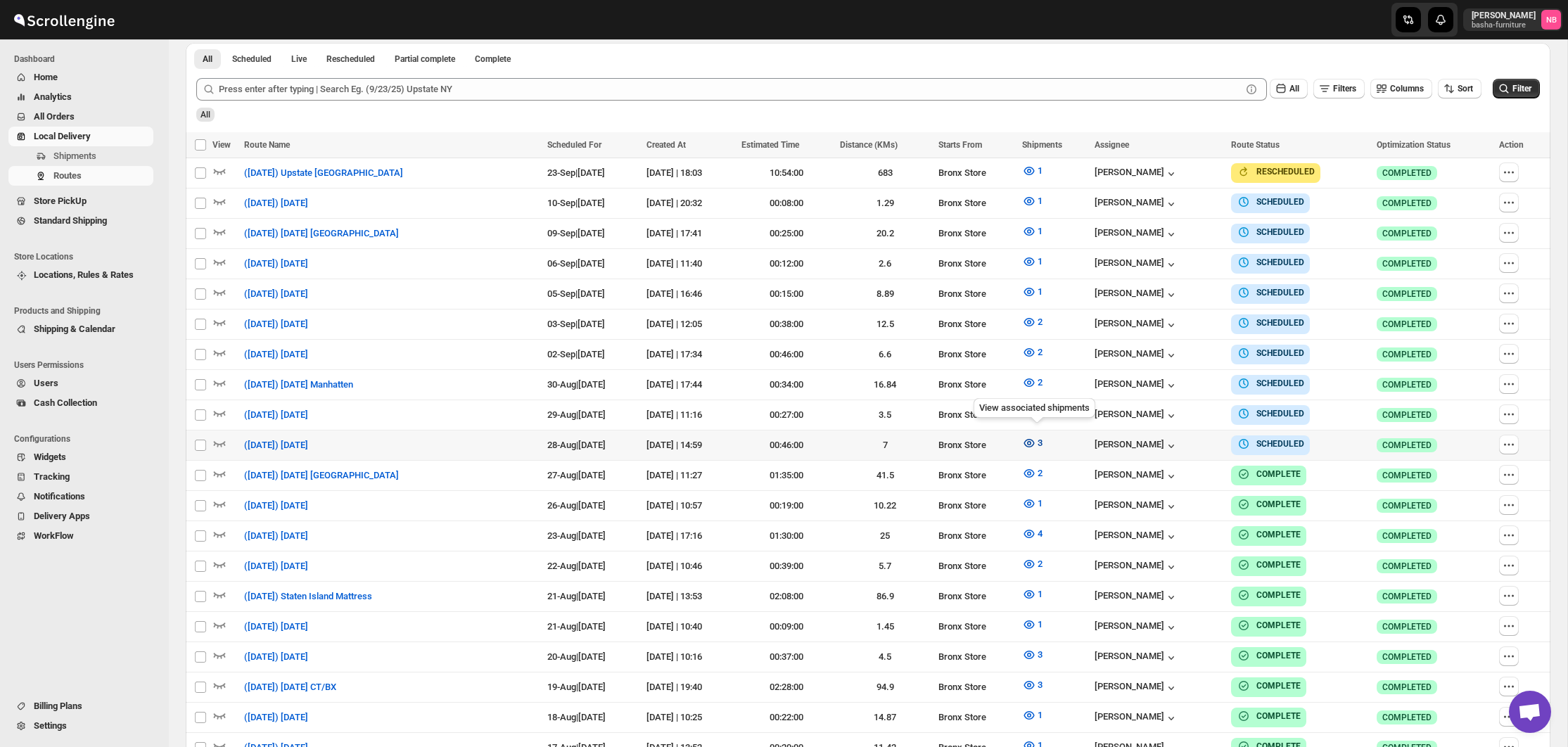
click at [1041, 437] on button "3" at bounding box center [1032, 442] width 37 height 23
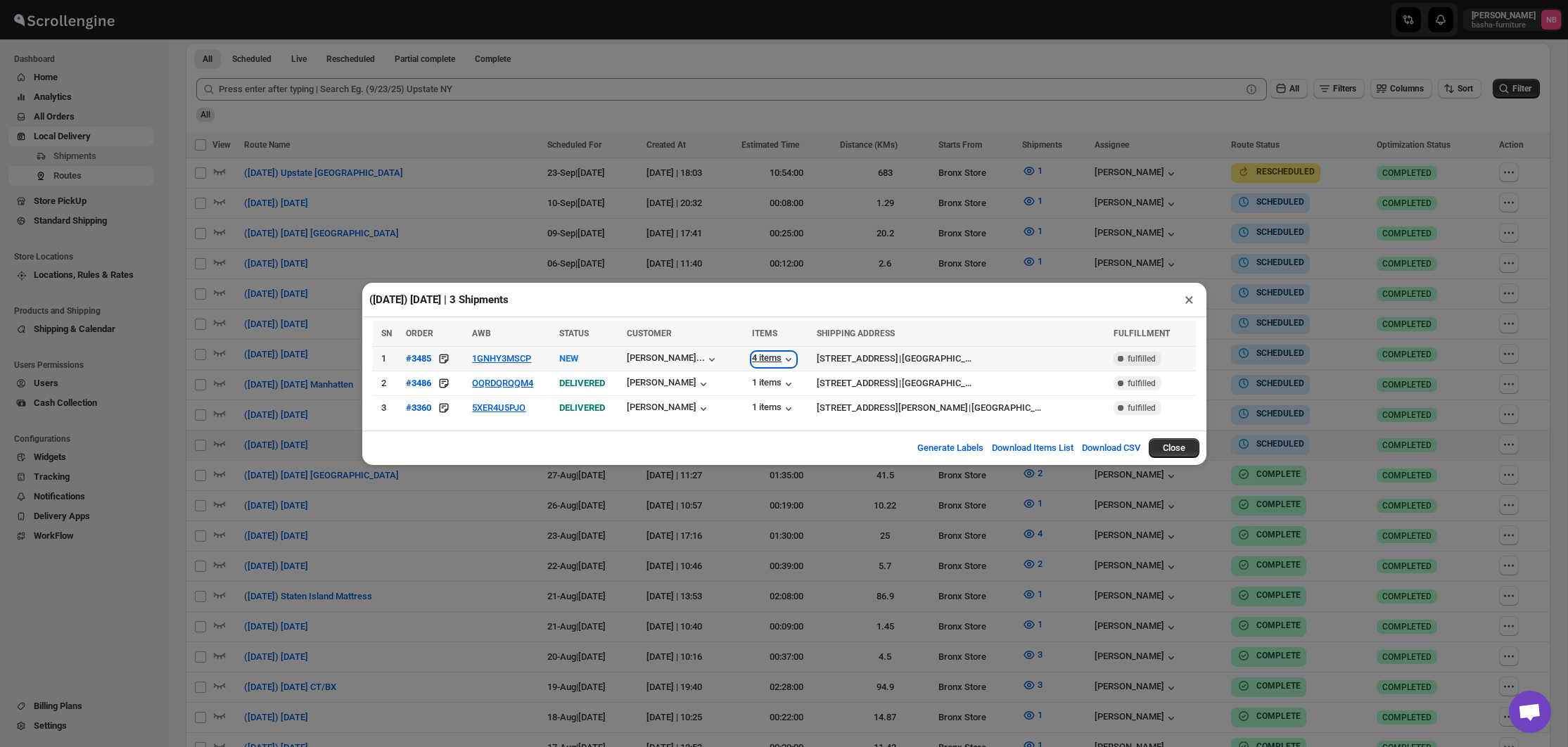
click at [765, 362] on div "4 items" at bounding box center [773, 360] width 43 height 14
click at [688, 361] on div "[PERSON_NAME]..." at bounding box center [665, 358] width 78 height 11
